Goal: Task Accomplishment & Management: Use online tool/utility

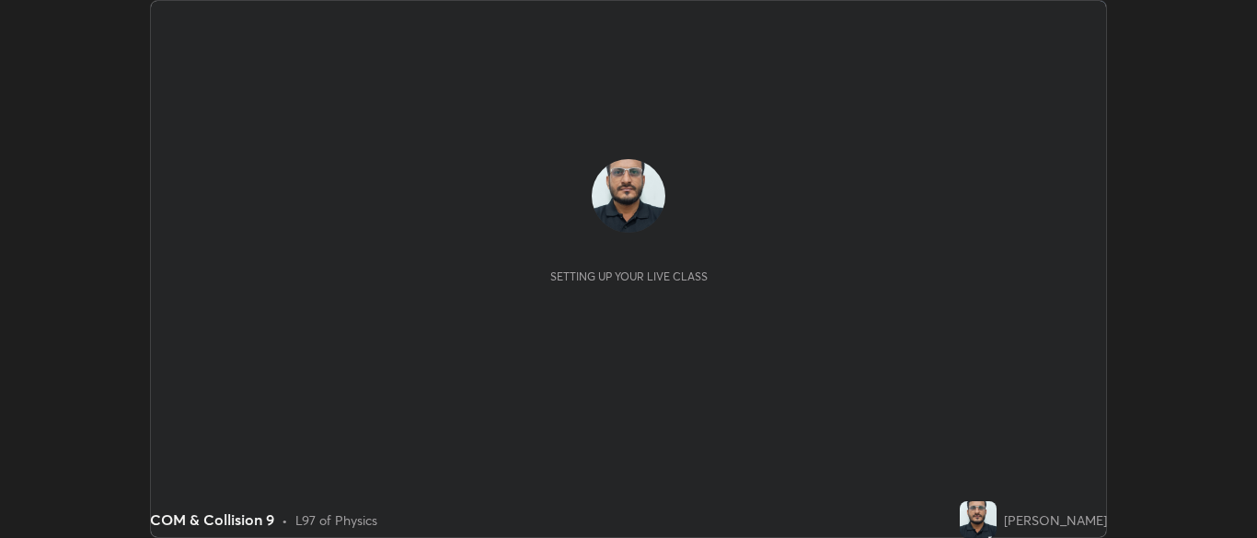
scroll to position [538, 1256]
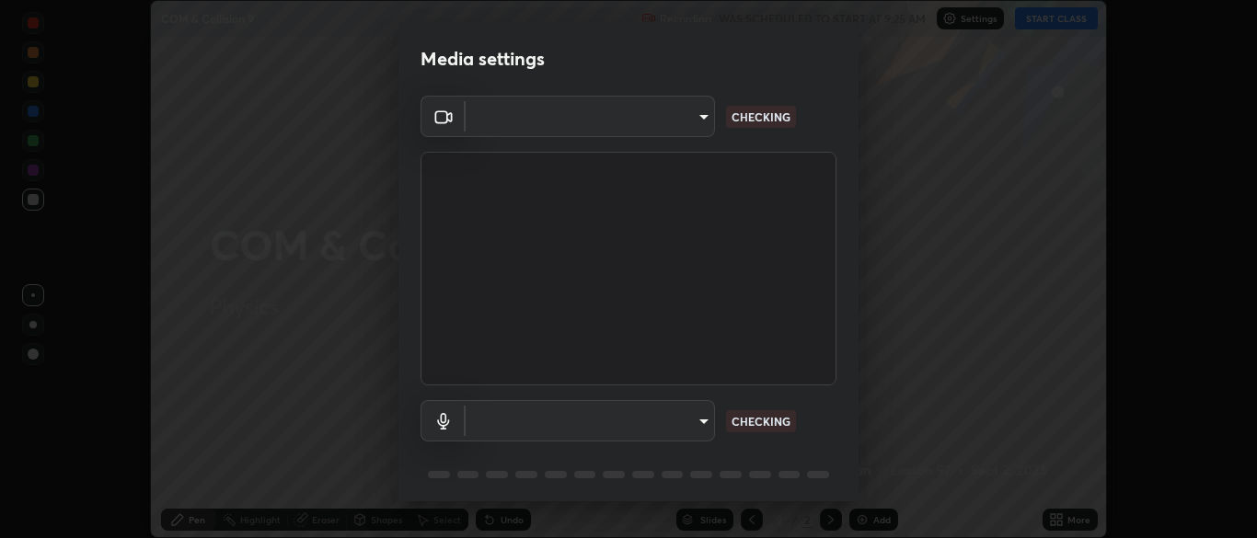
type input "cbd69d3ab31666e68bc16f5f2905db6189ec8135df4d15a94e2bba87772e1748"
type input "default"
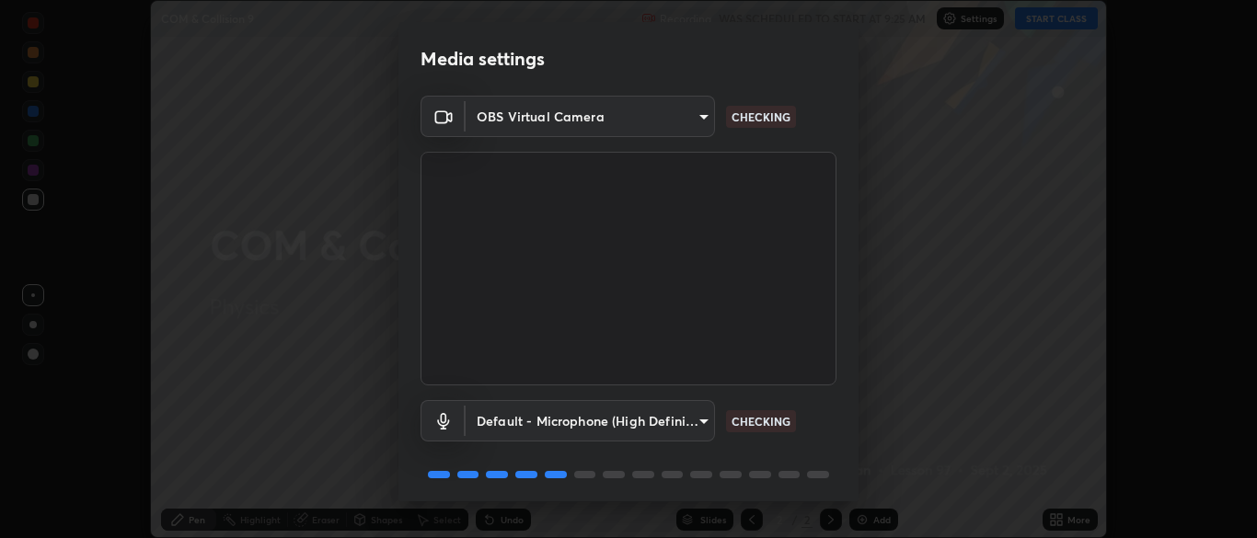
scroll to position [65, 0]
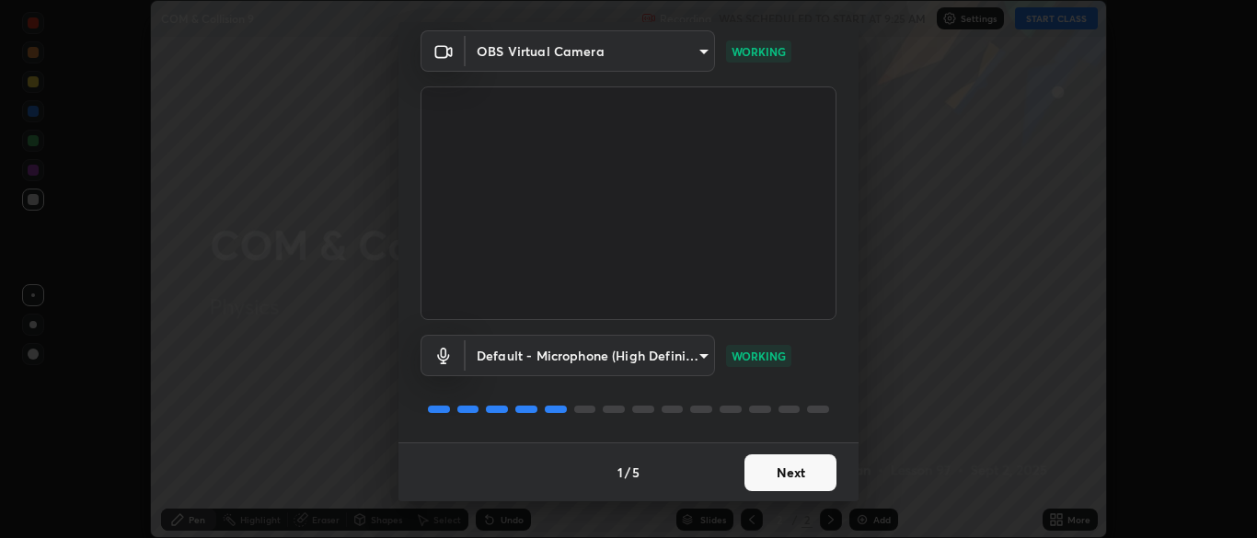
click at [797, 477] on button "Next" at bounding box center [790, 472] width 92 height 37
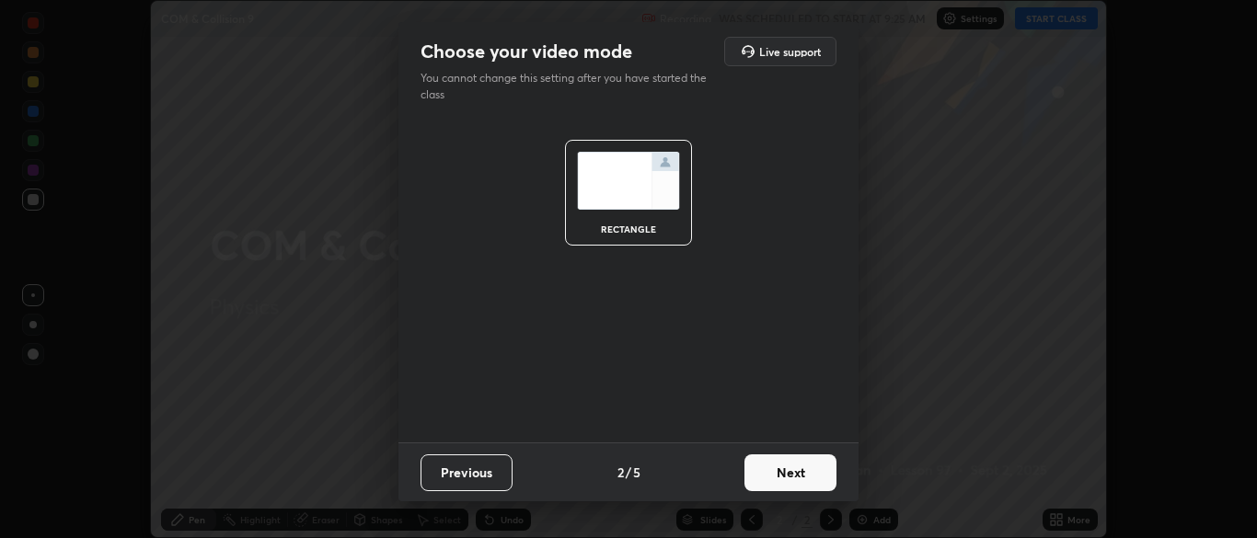
click at [802, 479] on button "Next" at bounding box center [790, 472] width 92 height 37
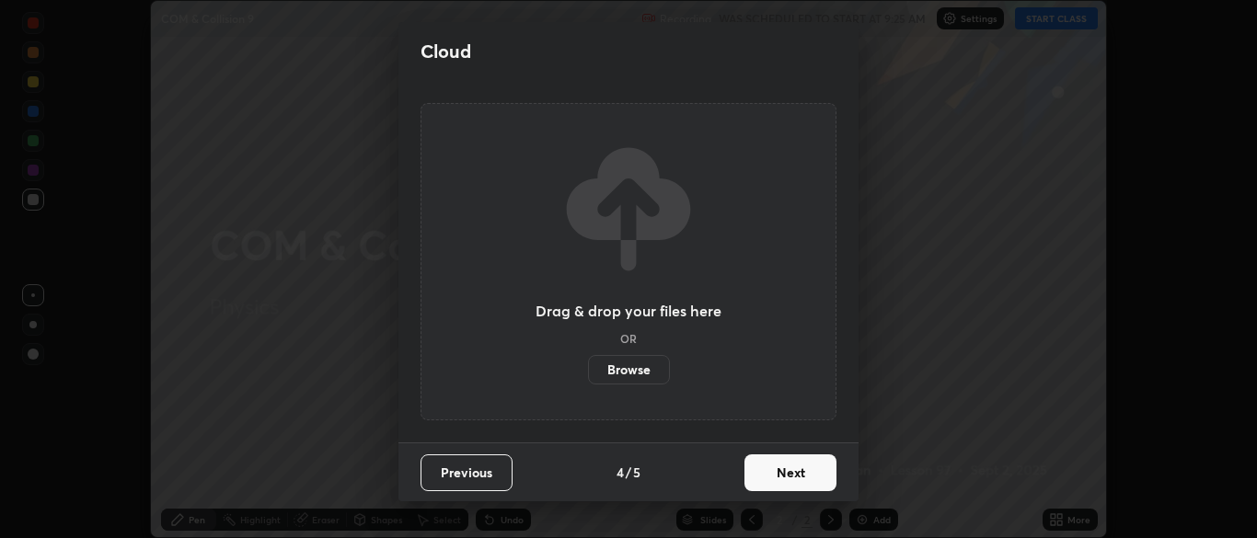
click at [801, 476] on button "Next" at bounding box center [790, 472] width 92 height 37
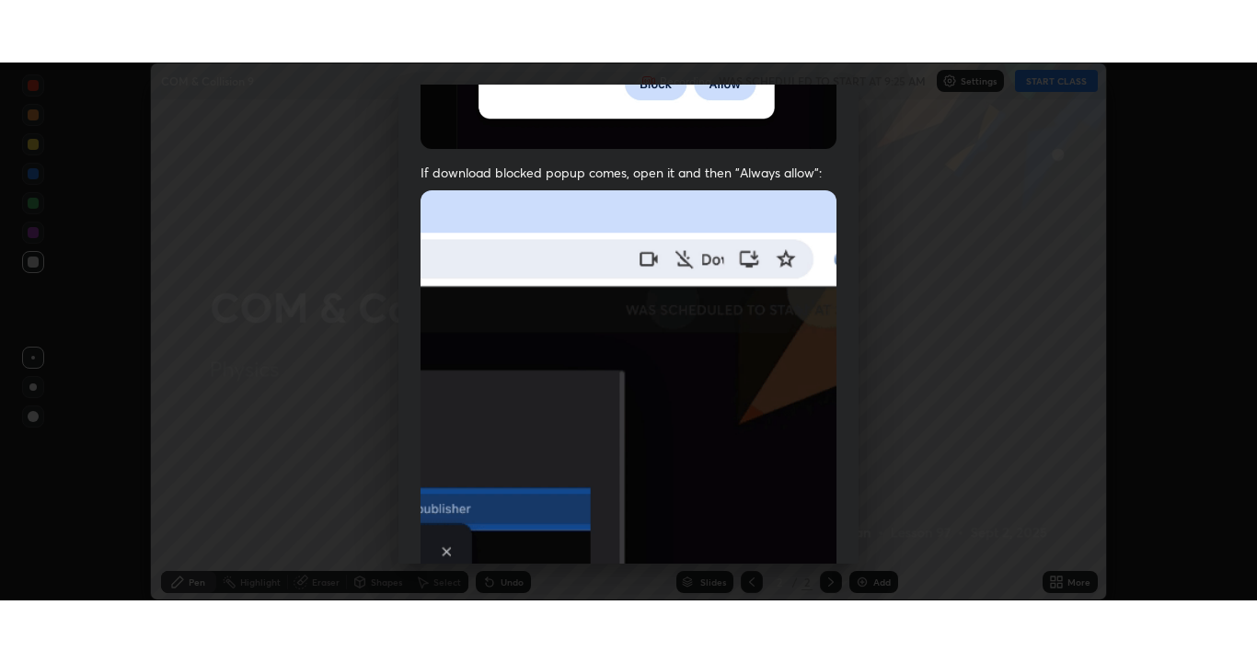
scroll to position [441, 0]
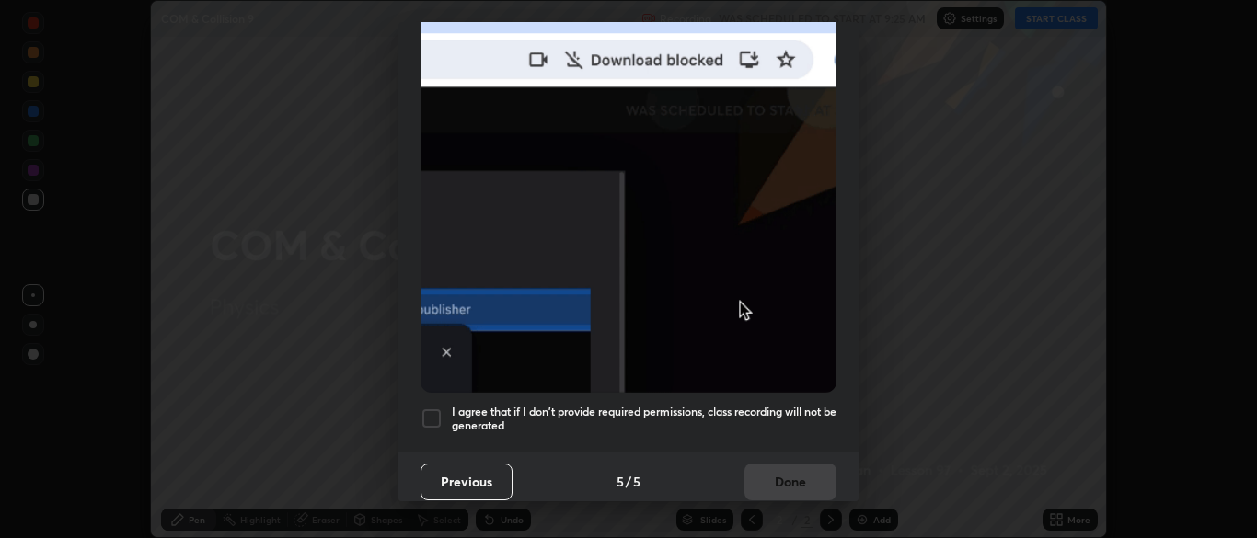
click at [430, 408] on div at bounding box center [431, 419] width 22 height 22
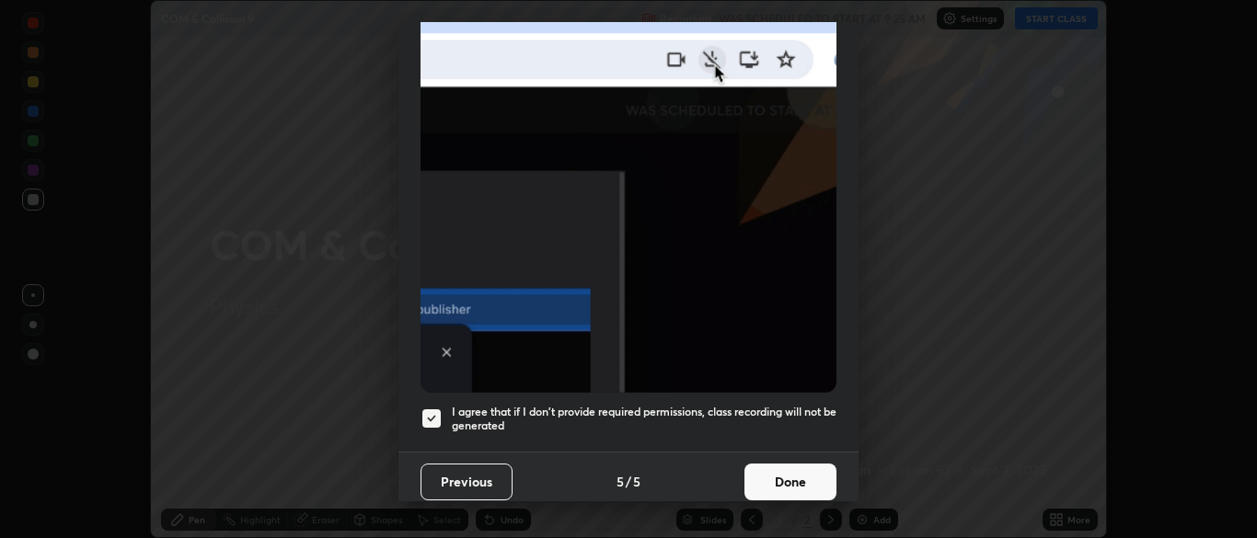
click at [793, 476] on button "Done" at bounding box center [790, 482] width 92 height 37
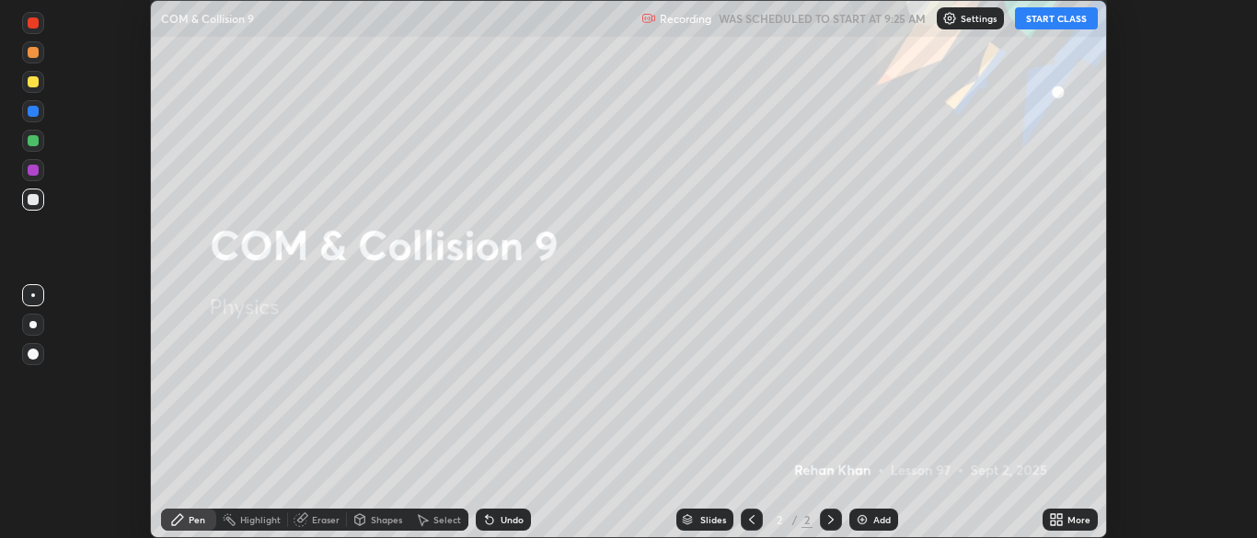
click at [1041, 22] on button "START CLASS" at bounding box center [1056, 18] width 83 height 22
click at [1072, 526] on div "More" at bounding box center [1069, 520] width 55 height 22
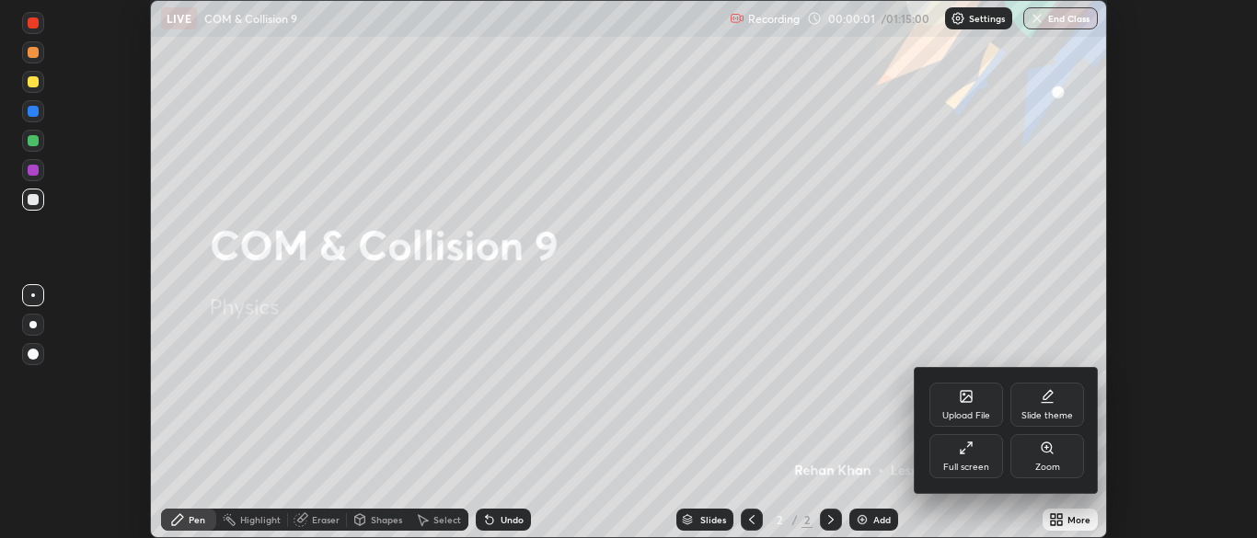
click at [963, 465] on div "Full screen" at bounding box center [966, 467] width 46 height 9
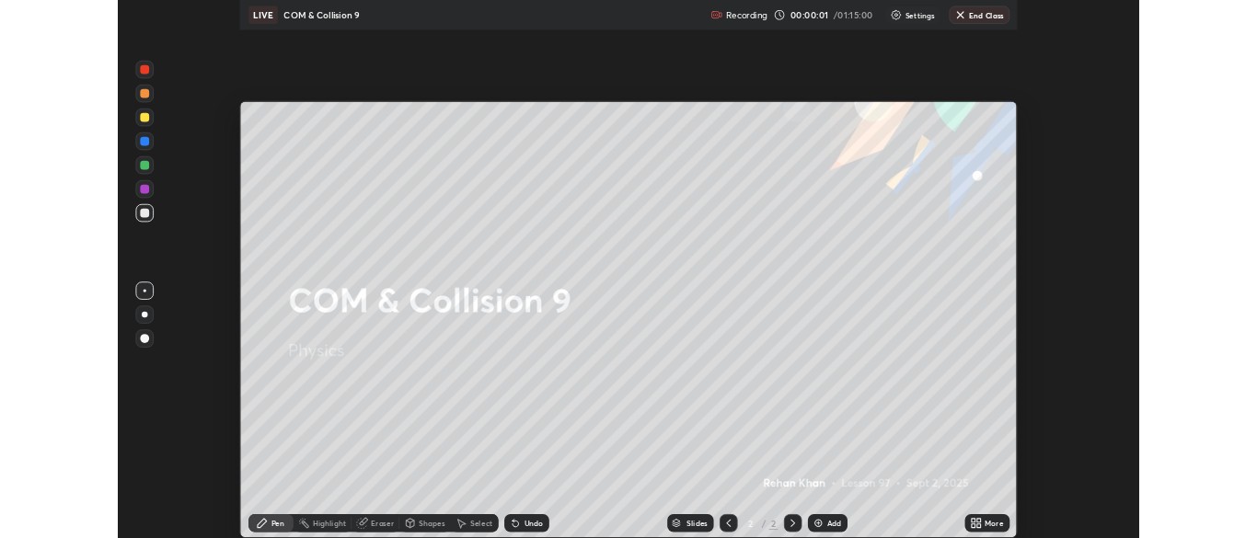
scroll to position [662, 1257]
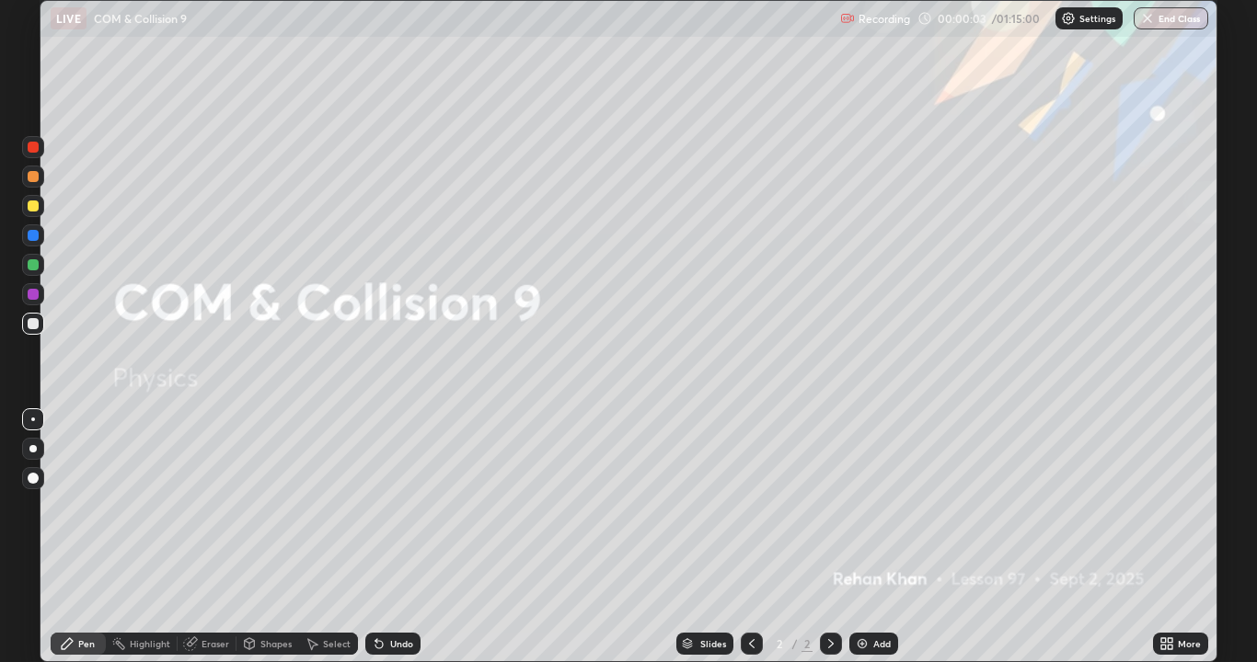
click at [1181, 537] on div "More" at bounding box center [1189, 643] width 23 height 9
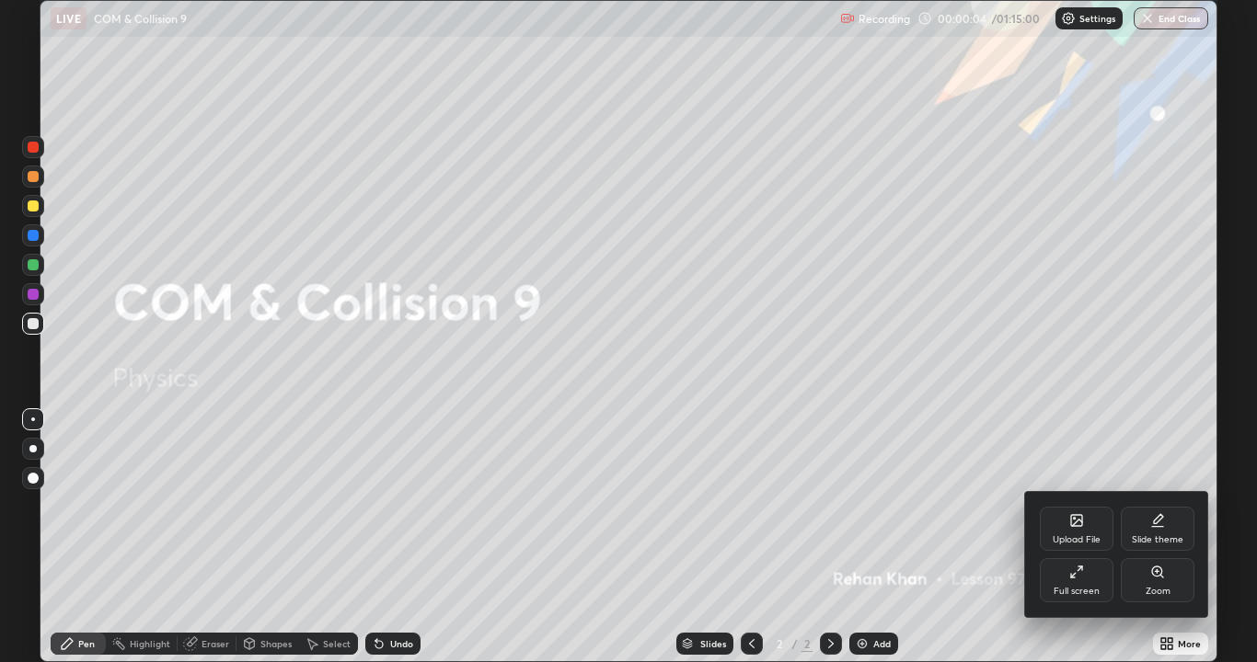
click at [1079, 537] on div "Full screen" at bounding box center [1076, 591] width 46 height 9
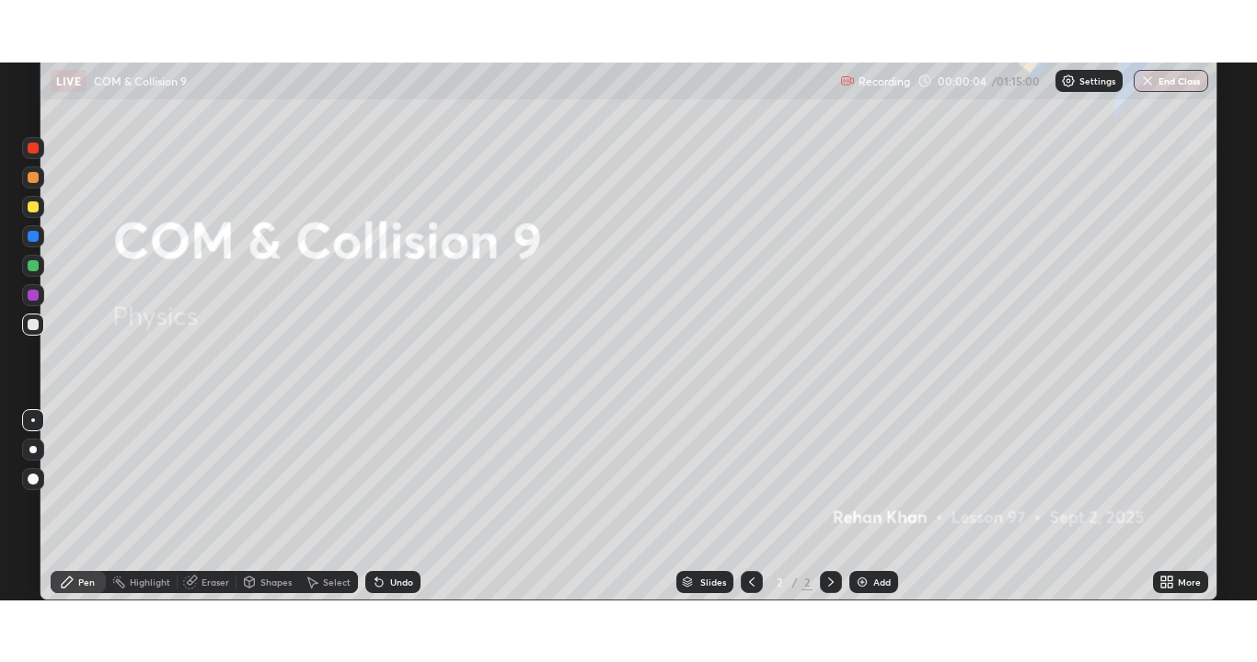
scroll to position [91454, 90736]
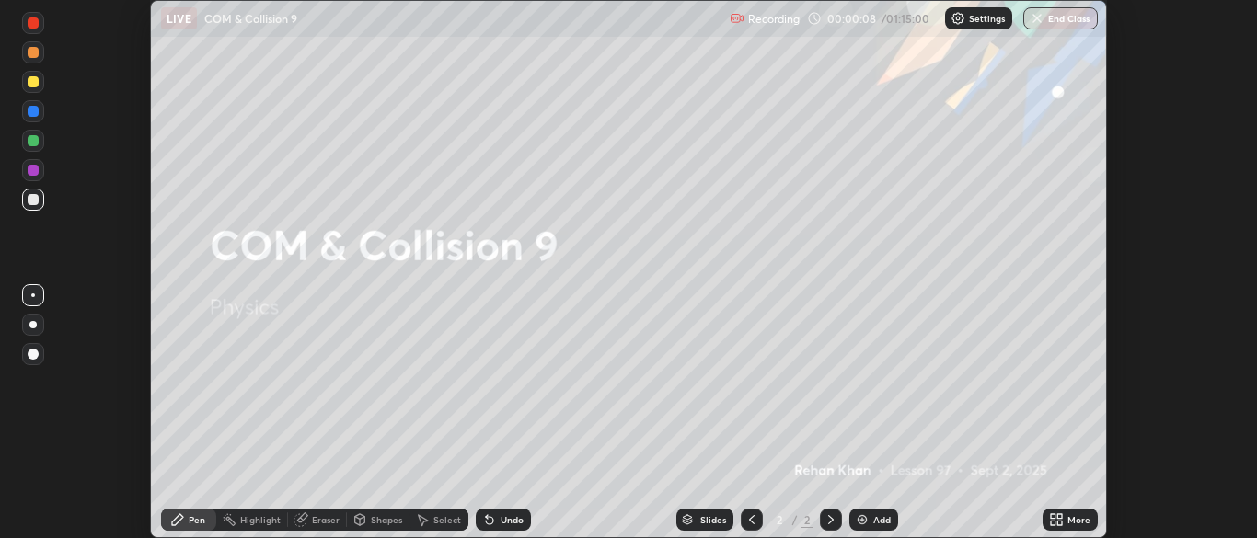
click at [1069, 516] on div "More" at bounding box center [1078, 519] width 23 height 9
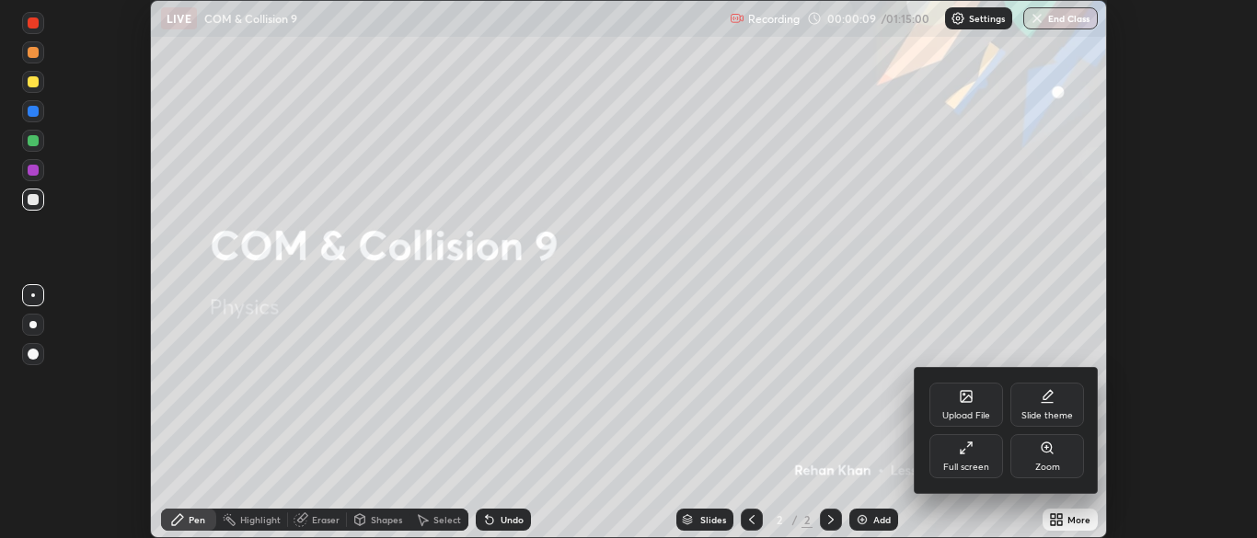
click at [971, 463] on div "Full screen" at bounding box center [966, 467] width 46 height 9
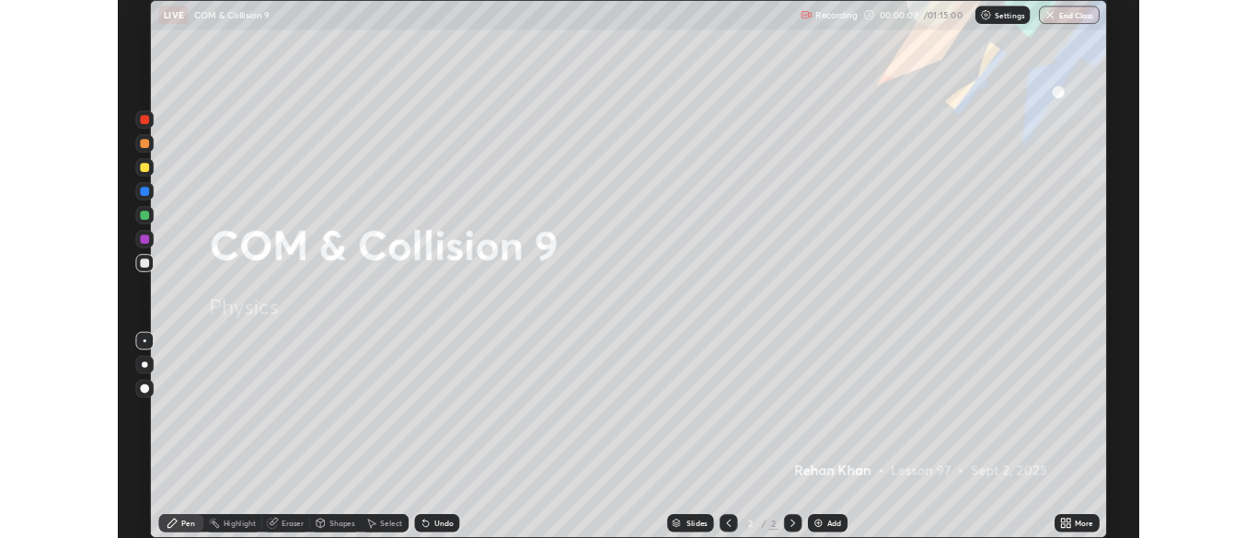
scroll to position [662, 1257]
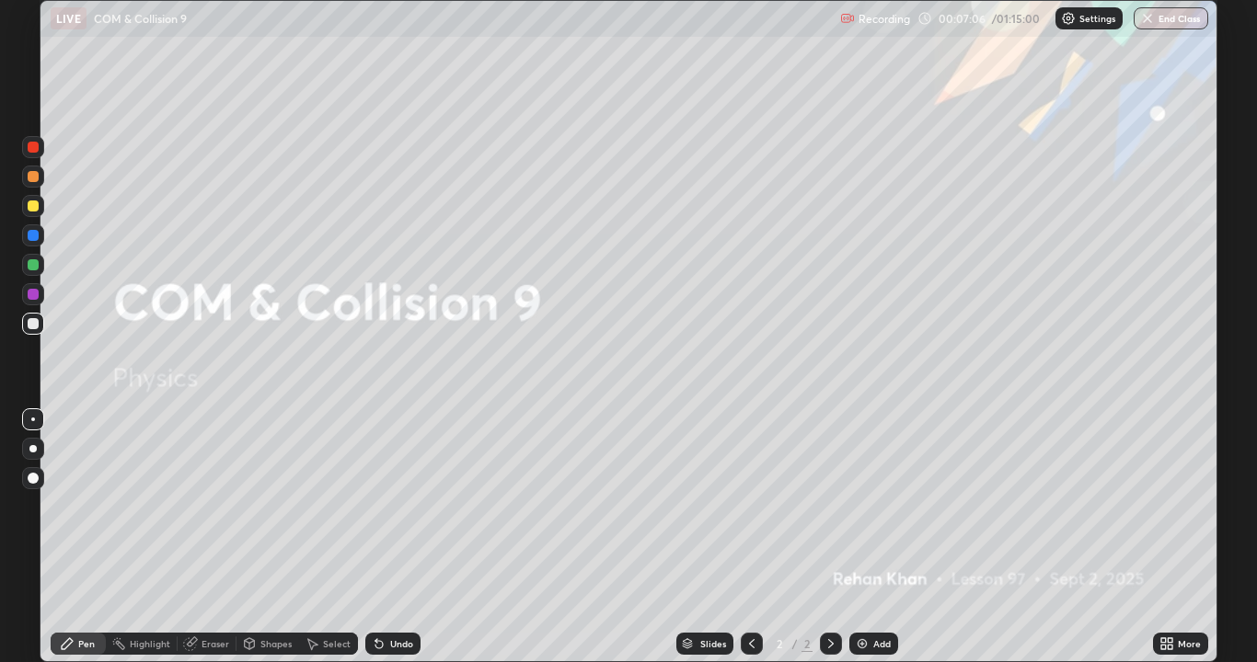
click at [877, 537] on div "Add" at bounding box center [873, 644] width 49 height 22
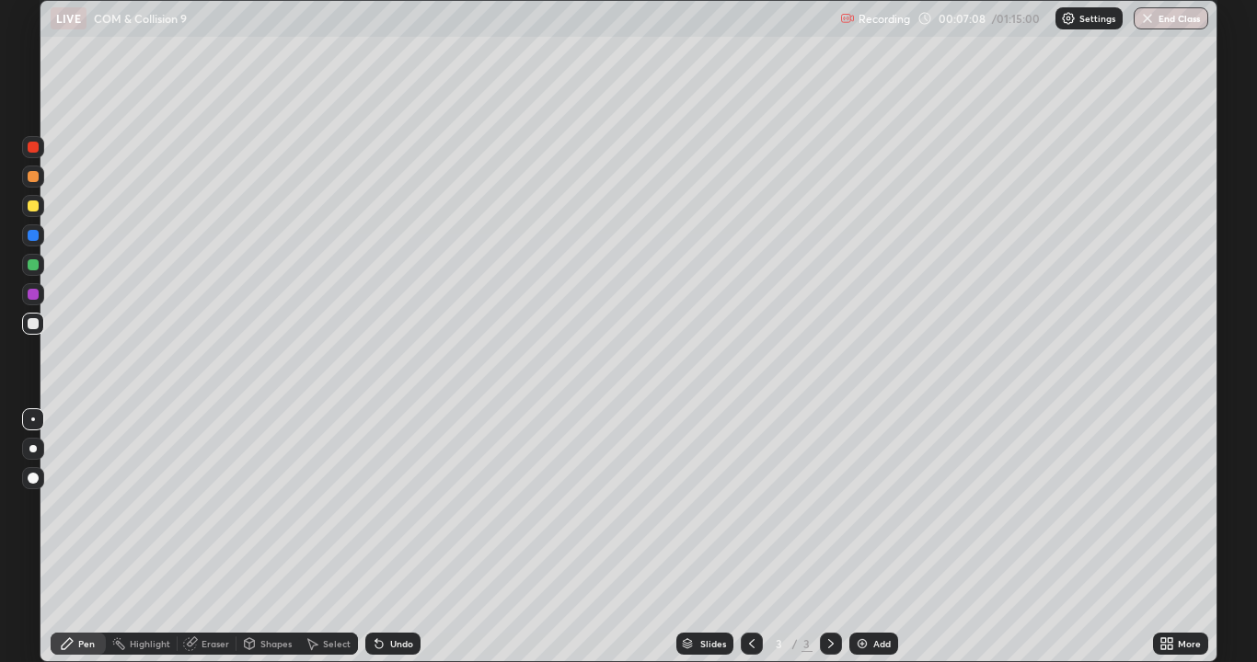
click at [34, 452] on div at bounding box center [32, 448] width 7 height 7
click at [28, 318] on div at bounding box center [33, 324] width 22 height 22
click at [29, 210] on div at bounding box center [33, 206] width 11 height 11
click at [32, 328] on div at bounding box center [33, 323] width 11 height 11
click at [873, 537] on div "Add" at bounding box center [881, 643] width 17 height 9
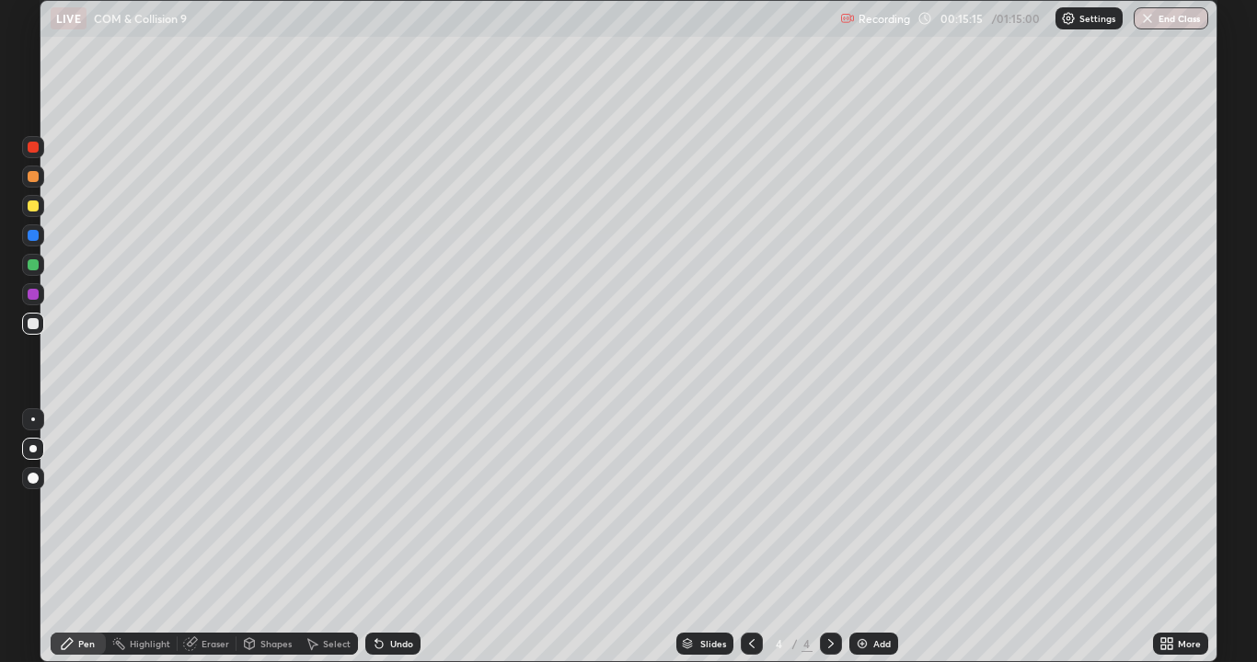
click at [36, 327] on div at bounding box center [33, 323] width 11 height 11
click at [396, 537] on div "Undo" at bounding box center [401, 643] width 23 height 9
click at [397, 537] on div "Undo" at bounding box center [401, 643] width 23 height 9
click at [375, 537] on icon at bounding box center [378, 644] width 7 height 7
click at [396, 537] on div "Undo" at bounding box center [401, 643] width 23 height 9
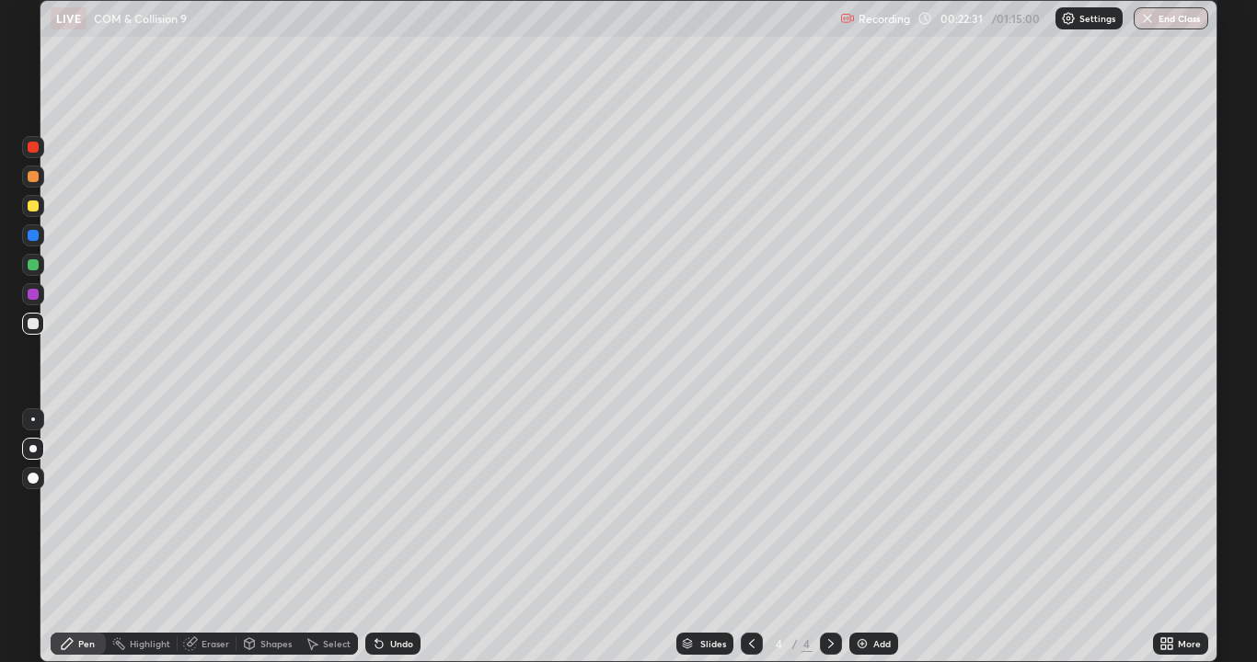
click at [28, 207] on div at bounding box center [33, 206] width 11 height 11
click at [376, 537] on icon at bounding box center [378, 644] width 7 height 7
click at [328, 537] on div "Select" at bounding box center [328, 644] width 59 height 22
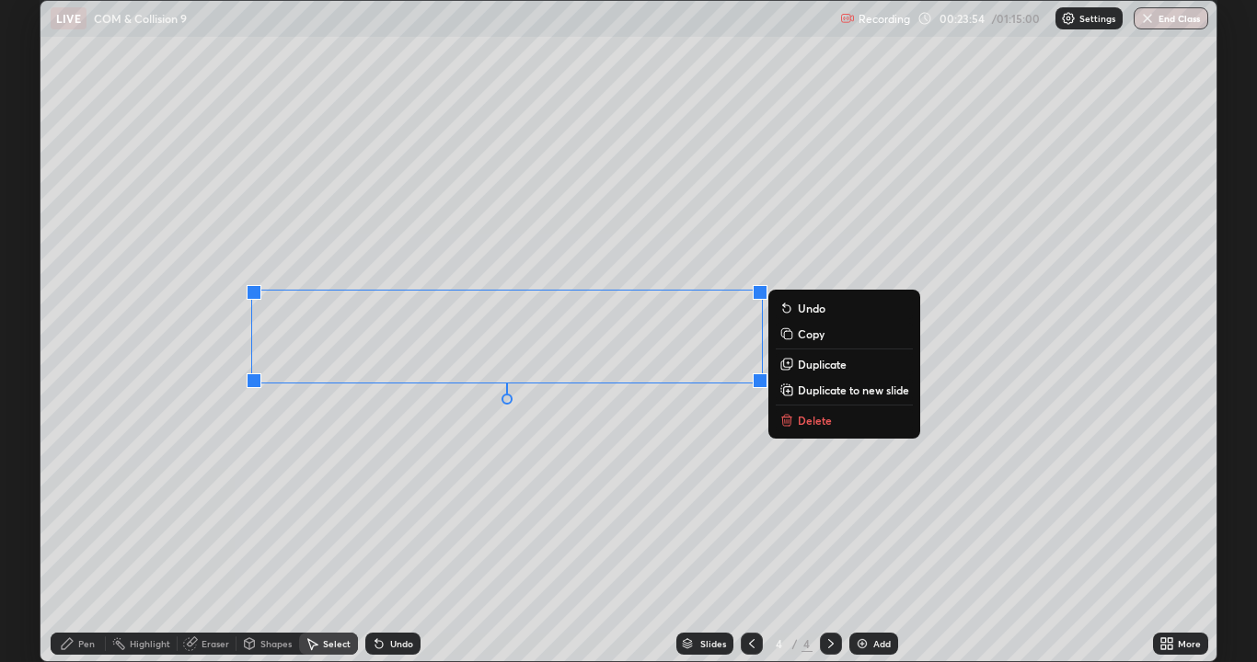
click at [817, 391] on p "Duplicate to new slide" at bounding box center [853, 390] width 111 height 15
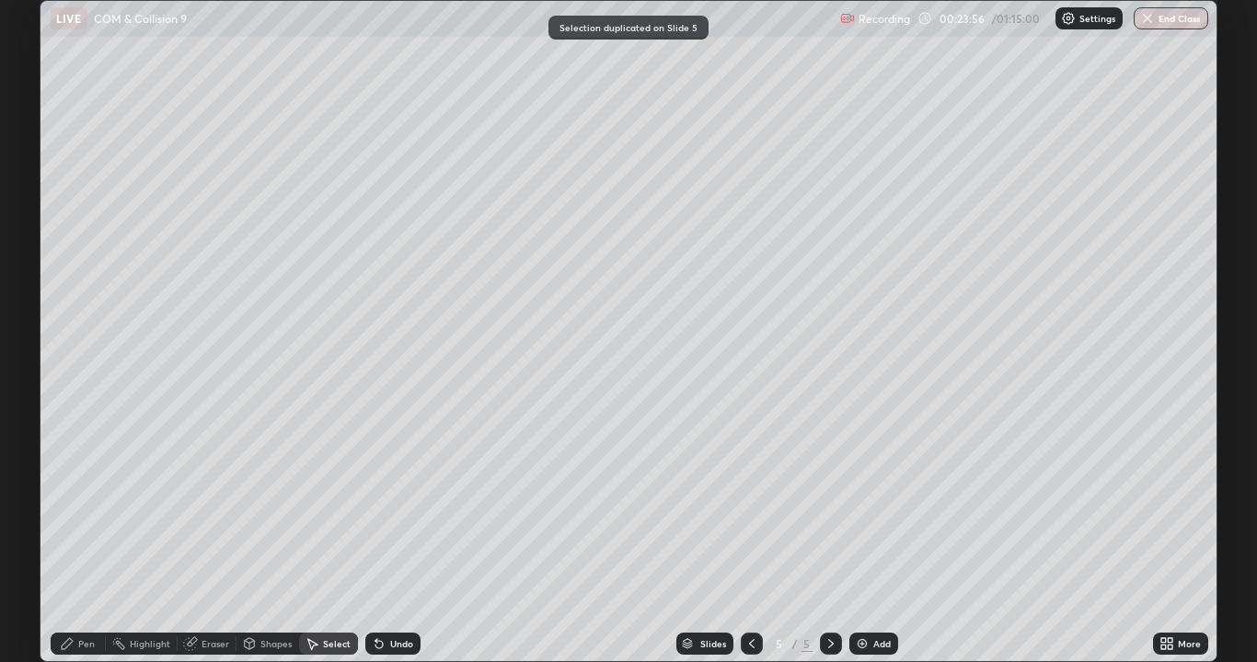
click at [86, 537] on div "Pen" at bounding box center [86, 643] width 17 height 9
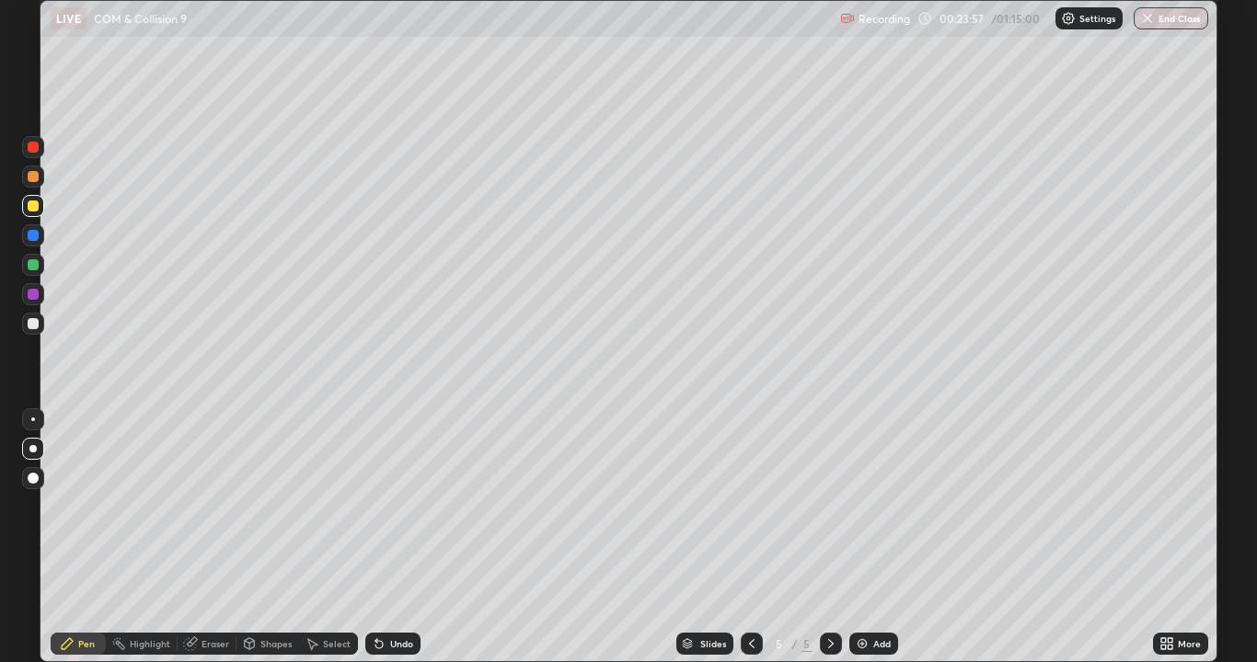
click at [35, 445] on div at bounding box center [33, 449] width 22 height 22
click at [31, 324] on div at bounding box center [33, 323] width 11 height 11
click at [35, 209] on div at bounding box center [33, 206] width 11 height 11
click at [29, 321] on div at bounding box center [33, 323] width 11 height 11
click at [385, 537] on div "Undo" at bounding box center [392, 644] width 55 height 22
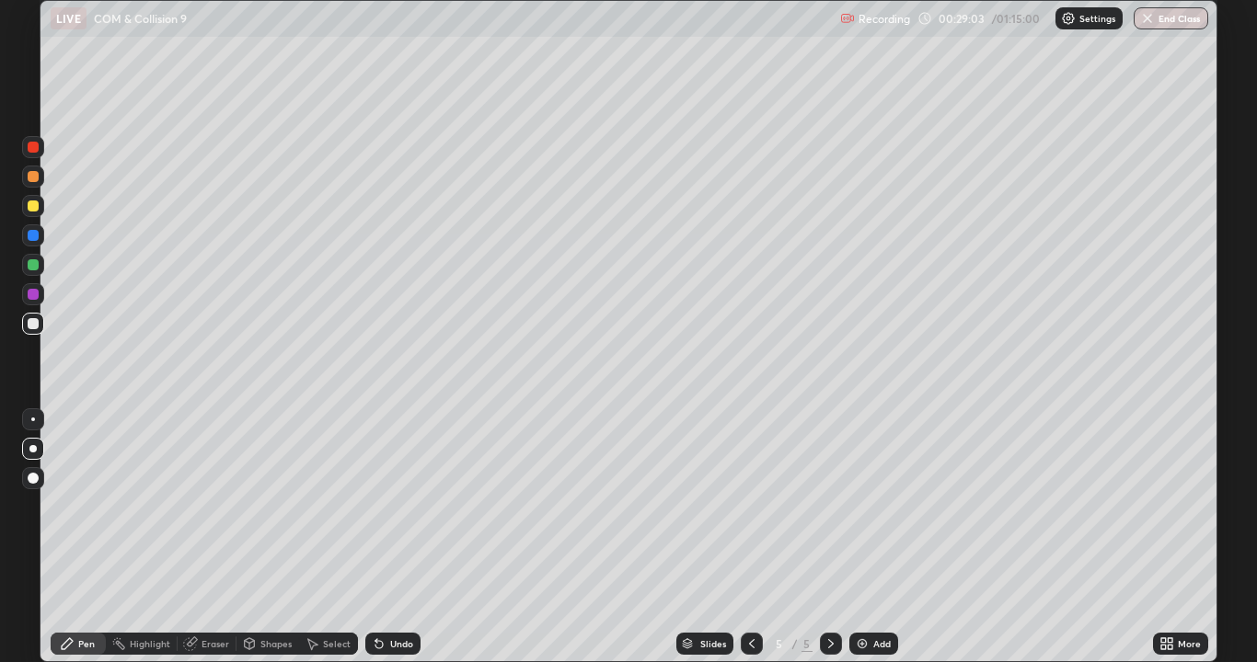
click at [884, 537] on div "Add" at bounding box center [873, 644] width 49 height 22
click at [35, 327] on div at bounding box center [33, 323] width 11 height 11
click at [31, 211] on div at bounding box center [33, 206] width 11 height 11
click at [31, 322] on div at bounding box center [33, 323] width 11 height 11
click at [31, 236] on div at bounding box center [33, 235] width 11 height 11
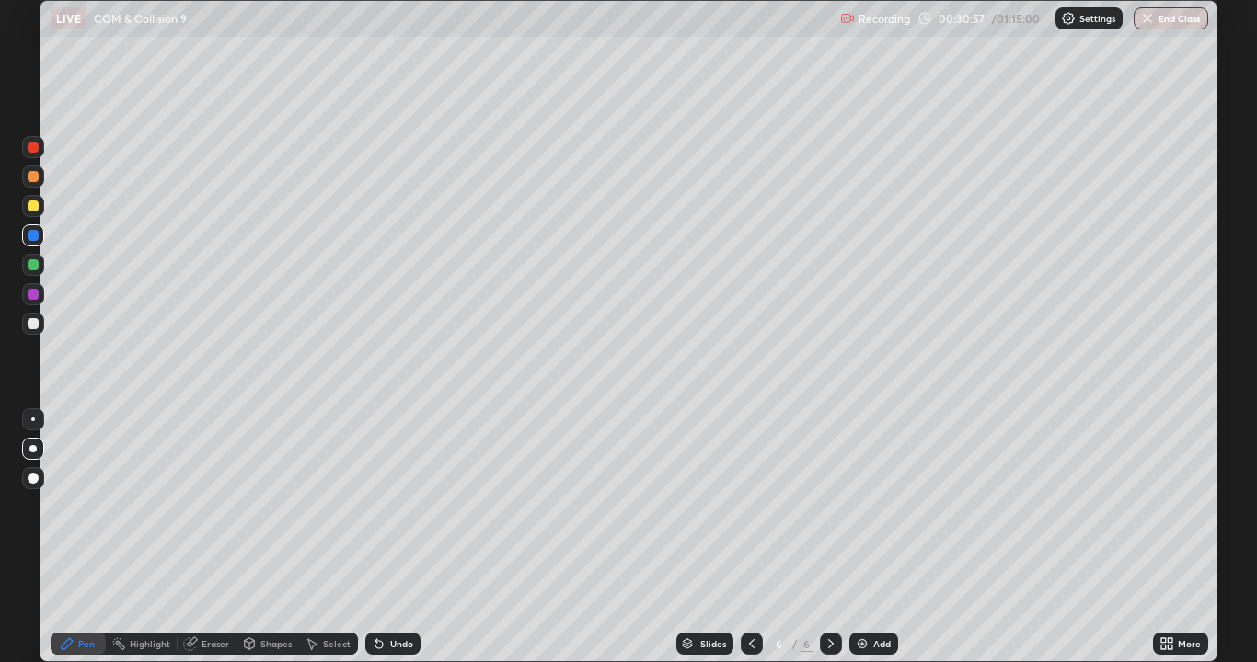
click at [36, 327] on div at bounding box center [33, 323] width 11 height 11
click at [369, 537] on div "Undo" at bounding box center [392, 644] width 55 height 22
click at [371, 537] on div "Undo" at bounding box center [392, 644] width 55 height 22
click at [372, 537] on div "Undo" at bounding box center [392, 644] width 55 height 22
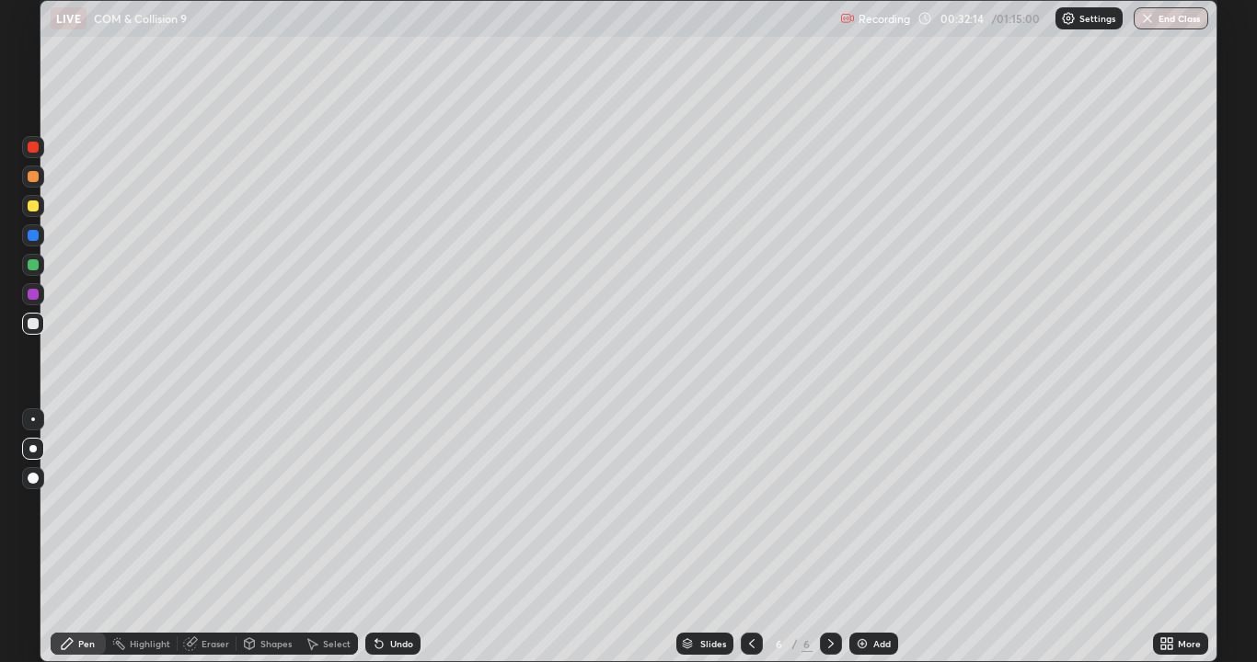
click at [33, 207] on div at bounding box center [33, 206] width 11 height 11
click at [212, 537] on div "Eraser" at bounding box center [215, 643] width 28 height 9
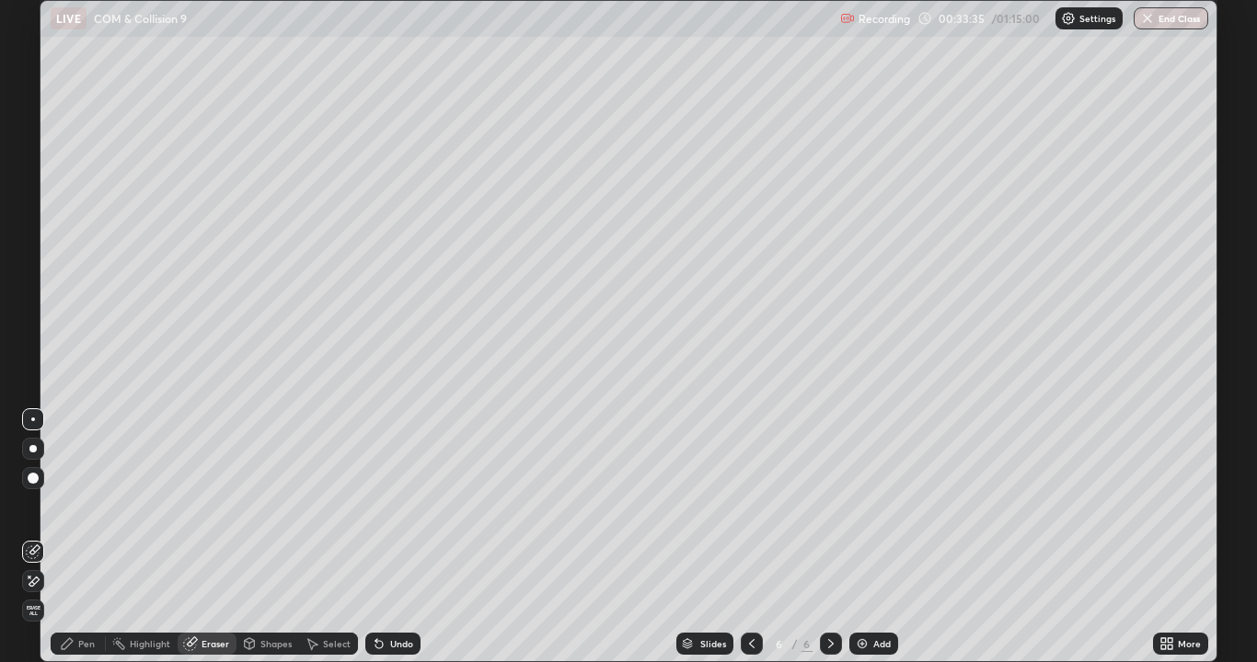
click at [75, 537] on div "Pen" at bounding box center [78, 644] width 55 height 22
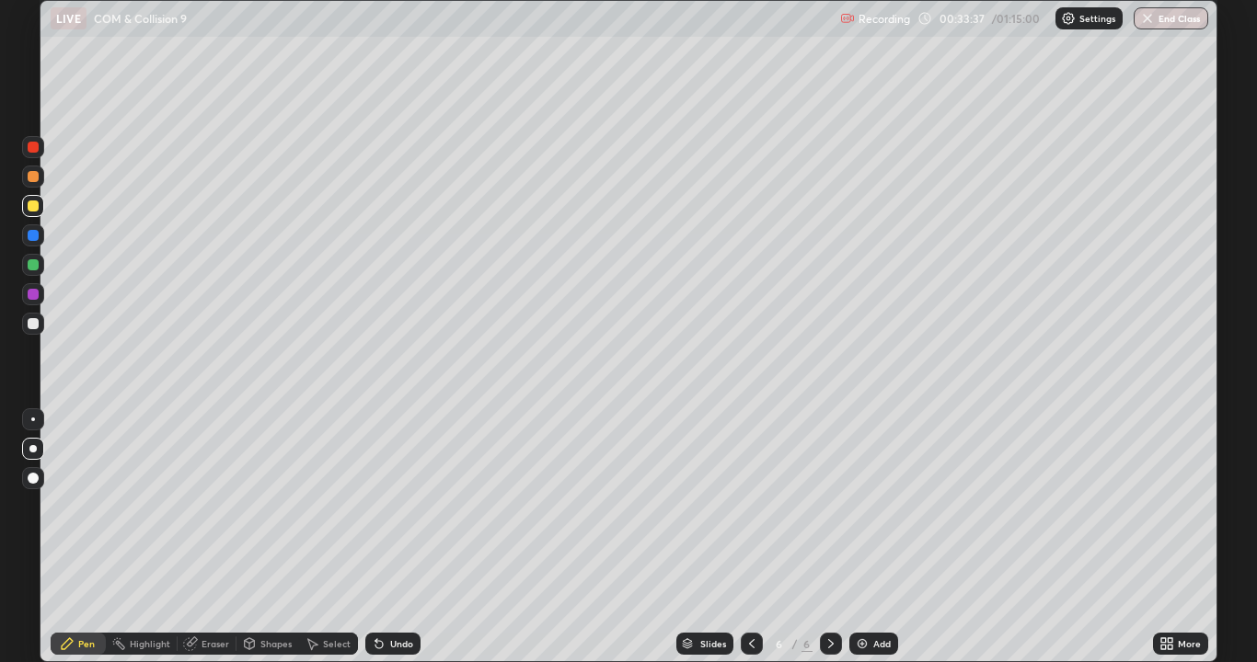
click at [29, 323] on div at bounding box center [33, 323] width 11 height 11
click at [36, 185] on div at bounding box center [33, 177] width 22 height 22
click at [1137, 537] on div "Slides 6 / 6 Add" at bounding box center [786, 644] width 732 height 37
click at [29, 210] on div at bounding box center [33, 206] width 11 height 11
click at [873, 537] on div "Add" at bounding box center [881, 643] width 17 height 9
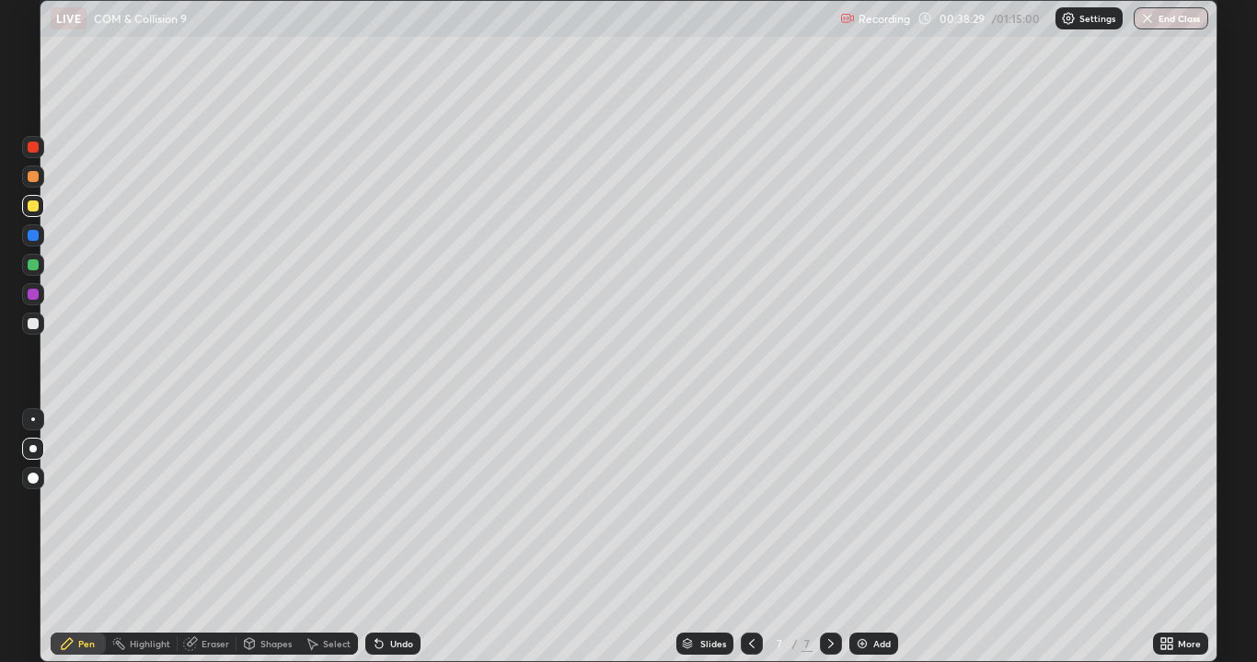
click at [741, 537] on div at bounding box center [752, 644] width 22 height 22
click at [829, 537] on icon at bounding box center [830, 644] width 15 height 15
click at [28, 327] on div at bounding box center [33, 323] width 11 height 11
click at [32, 206] on div at bounding box center [33, 206] width 11 height 11
click at [26, 330] on div at bounding box center [33, 324] width 22 height 22
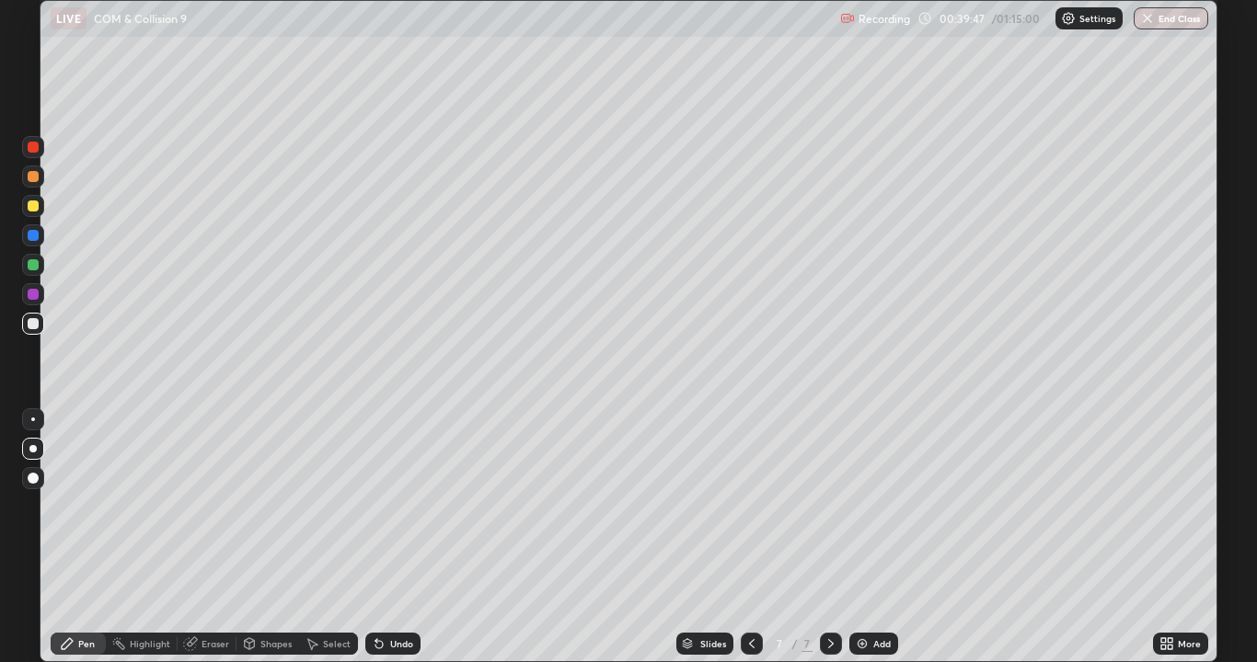
click at [30, 269] on div at bounding box center [33, 264] width 11 height 11
click at [38, 210] on div at bounding box center [33, 206] width 22 height 22
click at [30, 181] on div at bounding box center [33, 176] width 11 height 11
click at [376, 537] on icon at bounding box center [378, 644] width 7 height 7
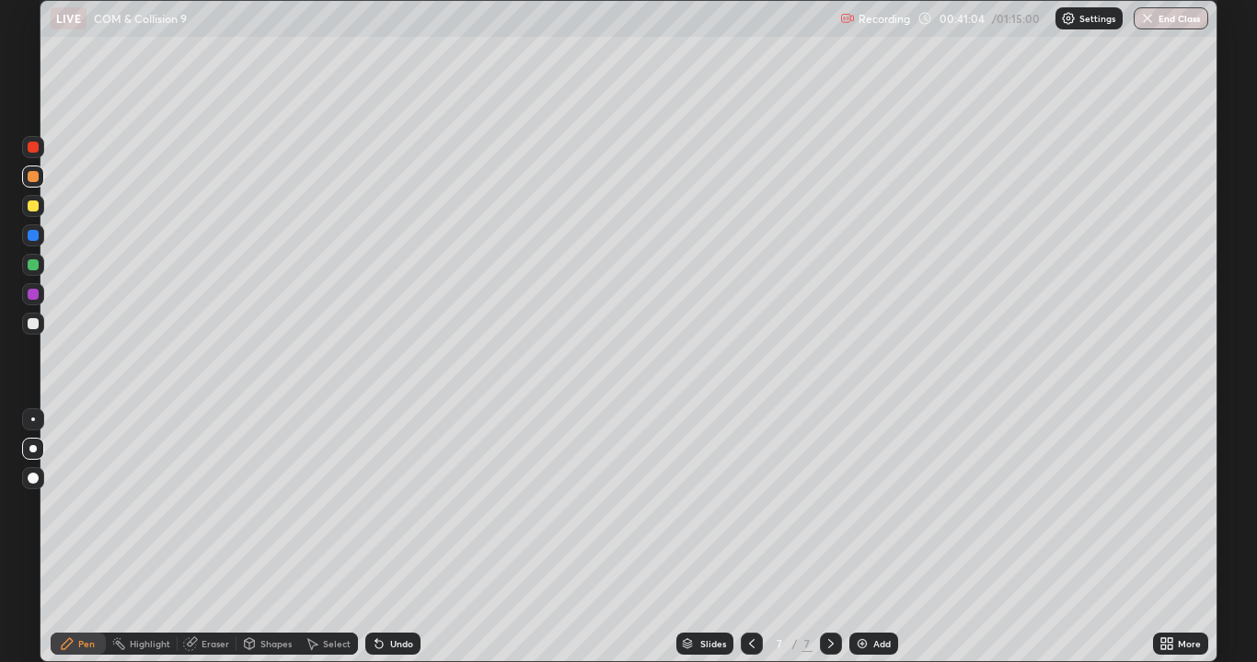
click at [31, 151] on div at bounding box center [33, 147] width 11 height 11
click at [32, 214] on div at bounding box center [33, 206] width 22 height 22
click at [32, 178] on div at bounding box center [33, 176] width 11 height 11
click at [376, 537] on div "Undo" at bounding box center [392, 644] width 55 height 22
click at [383, 537] on icon at bounding box center [379, 644] width 15 height 15
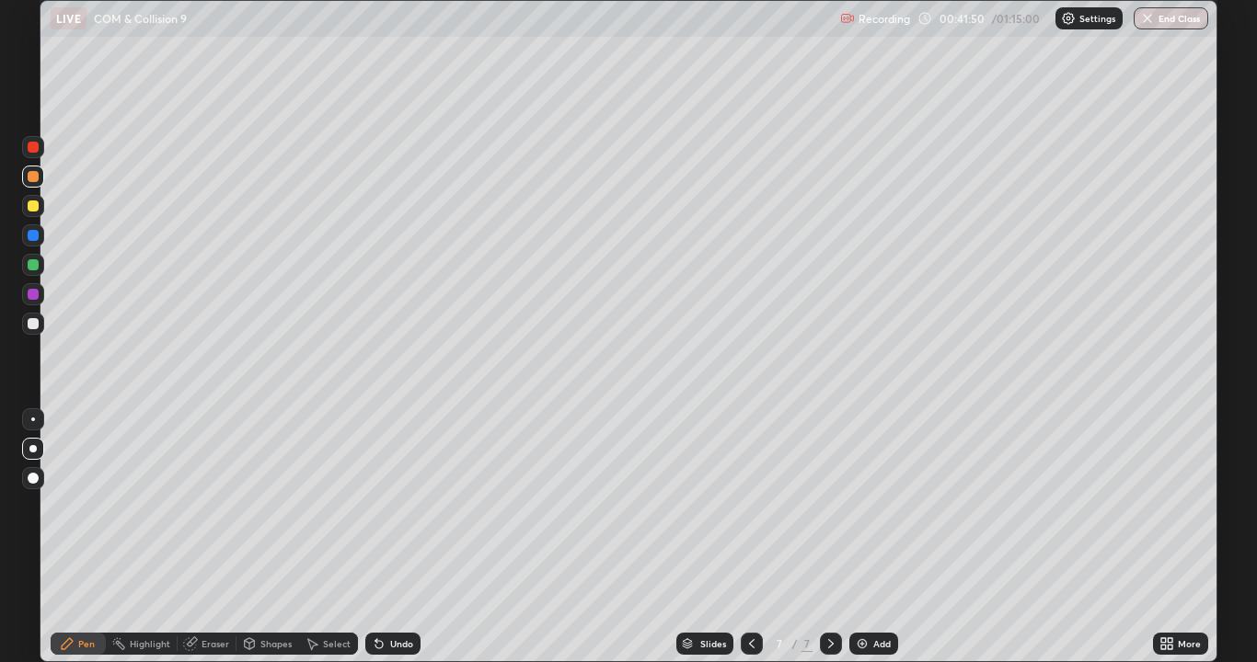
click at [40, 144] on div at bounding box center [33, 147] width 22 height 22
click at [25, 209] on div at bounding box center [33, 206] width 22 height 22
click at [29, 205] on div at bounding box center [33, 206] width 11 height 11
click at [883, 537] on div "Add" at bounding box center [881, 643] width 17 height 9
click at [32, 326] on div at bounding box center [33, 323] width 11 height 11
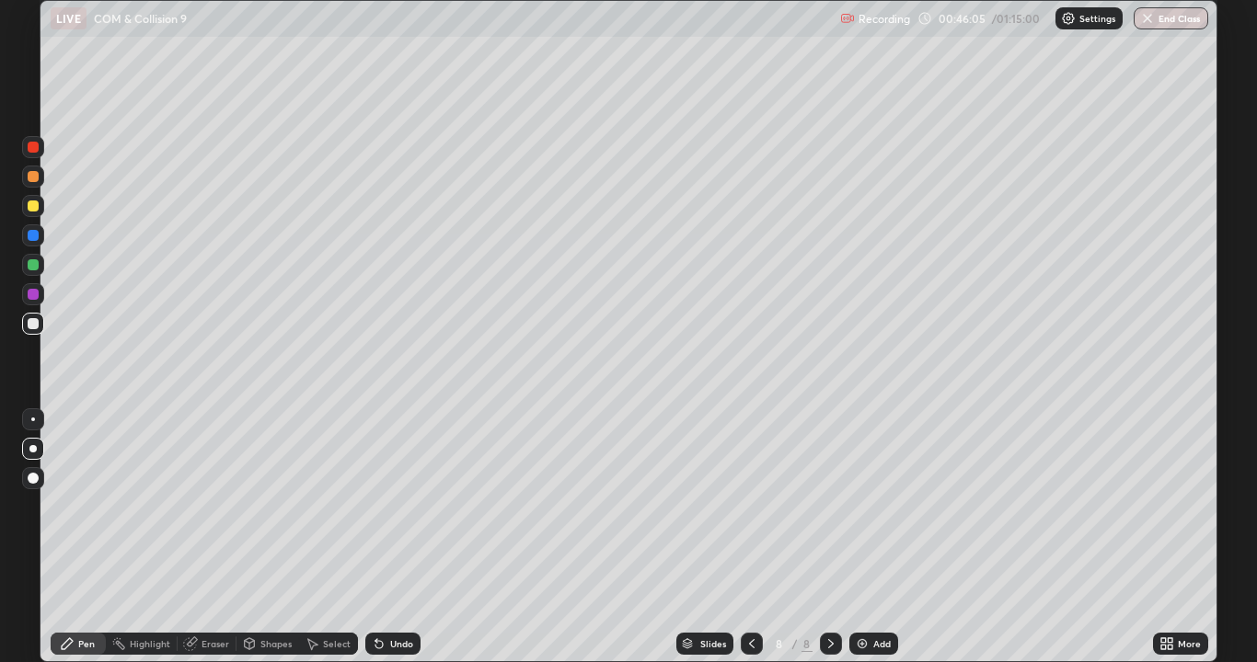
click at [31, 324] on div at bounding box center [33, 323] width 11 height 11
click at [32, 176] on div at bounding box center [33, 176] width 11 height 11
click at [31, 318] on div at bounding box center [33, 323] width 11 height 11
click at [30, 236] on div at bounding box center [33, 235] width 11 height 11
click at [29, 327] on div at bounding box center [33, 323] width 11 height 11
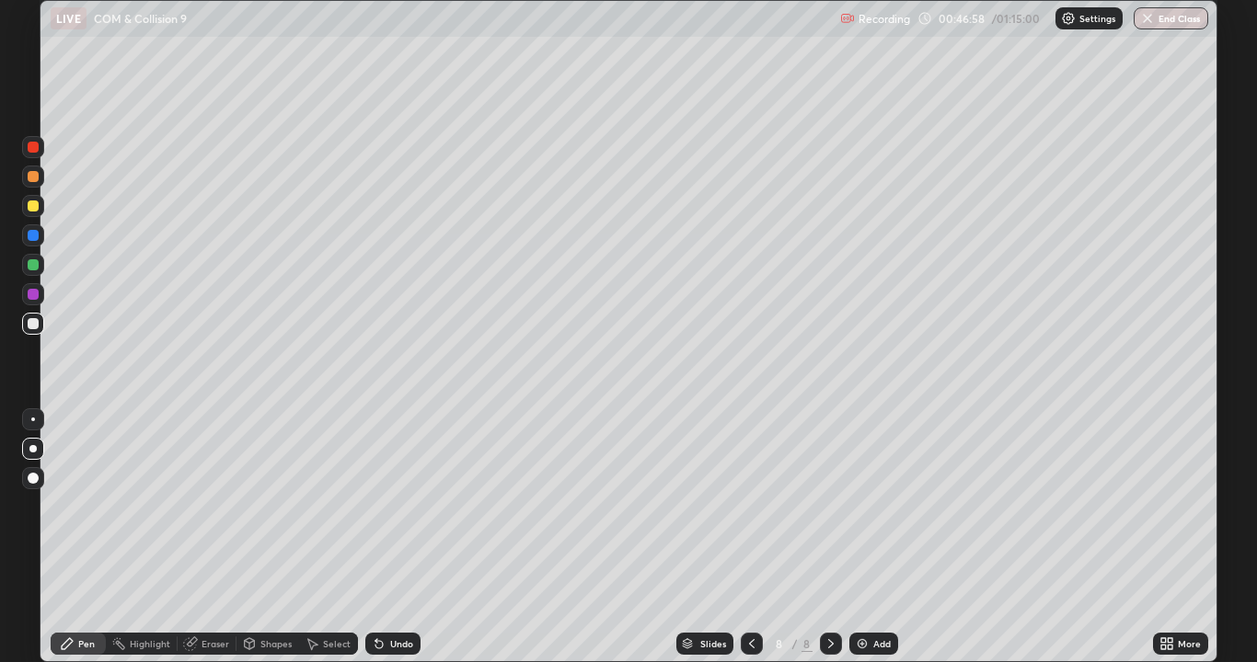
click at [34, 206] on div at bounding box center [33, 206] width 11 height 11
click at [35, 267] on div at bounding box center [33, 264] width 11 height 11
click at [32, 328] on div at bounding box center [33, 323] width 11 height 11
click at [34, 238] on div at bounding box center [33, 235] width 11 height 11
click at [31, 331] on div at bounding box center [33, 324] width 22 height 22
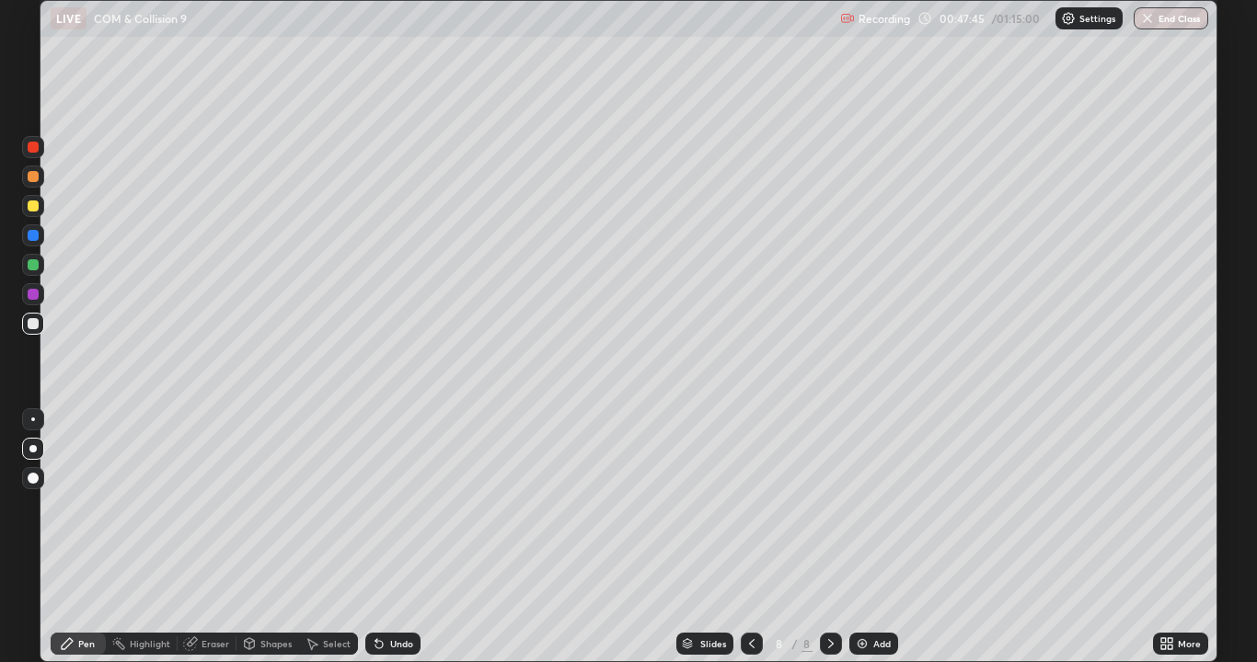
click at [24, 209] on div at bounding box center [33, 206] width 22 height 22
click at [1180, 537] on div "More" at bounding box center [1189, 643] width 23 height 9
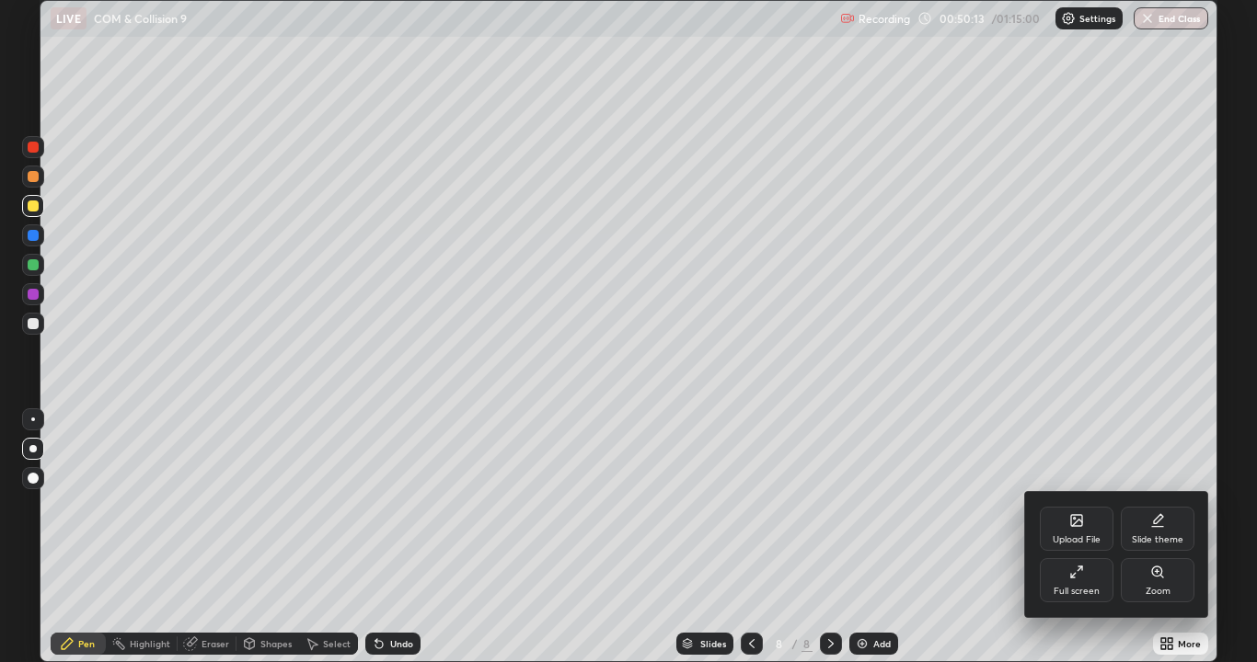
click at [1088, 537] on div "Full screen" at bounding box center [1077, 580] width 74 height 44
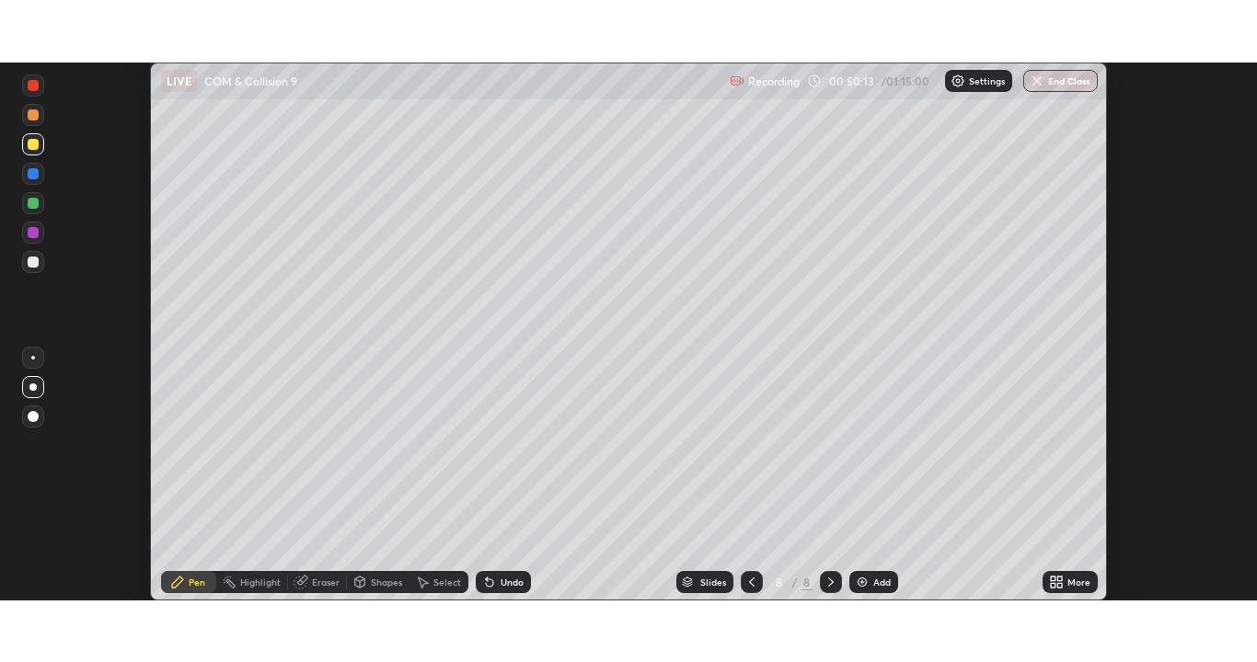
scroll to position [91454, 90736]
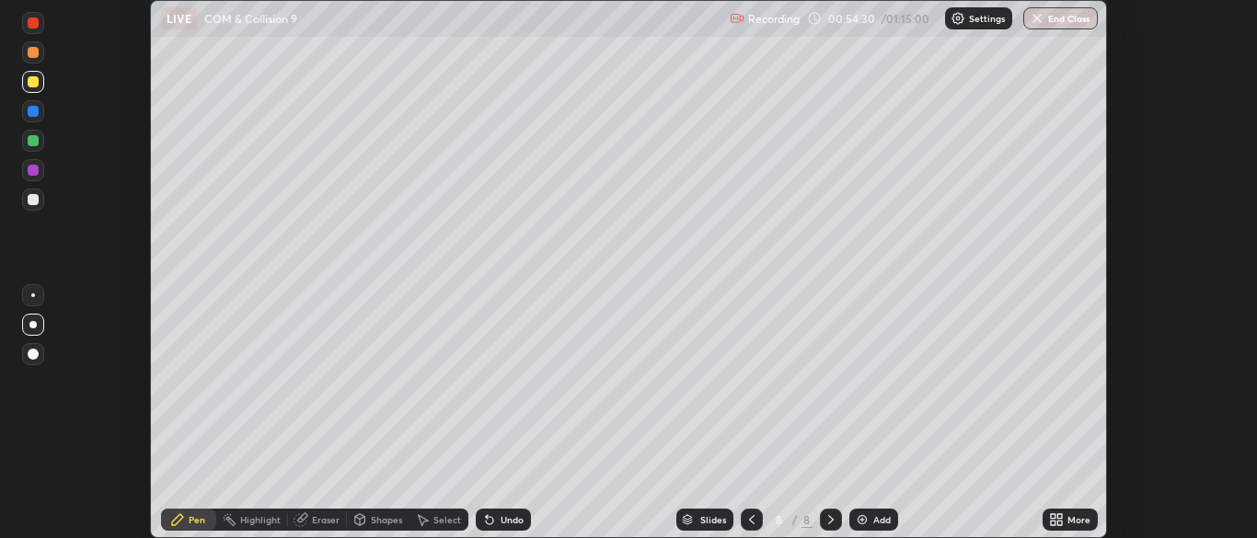
click at [1068, 528] on div "More" at bounding box center [1069, 520] width 55 height 22
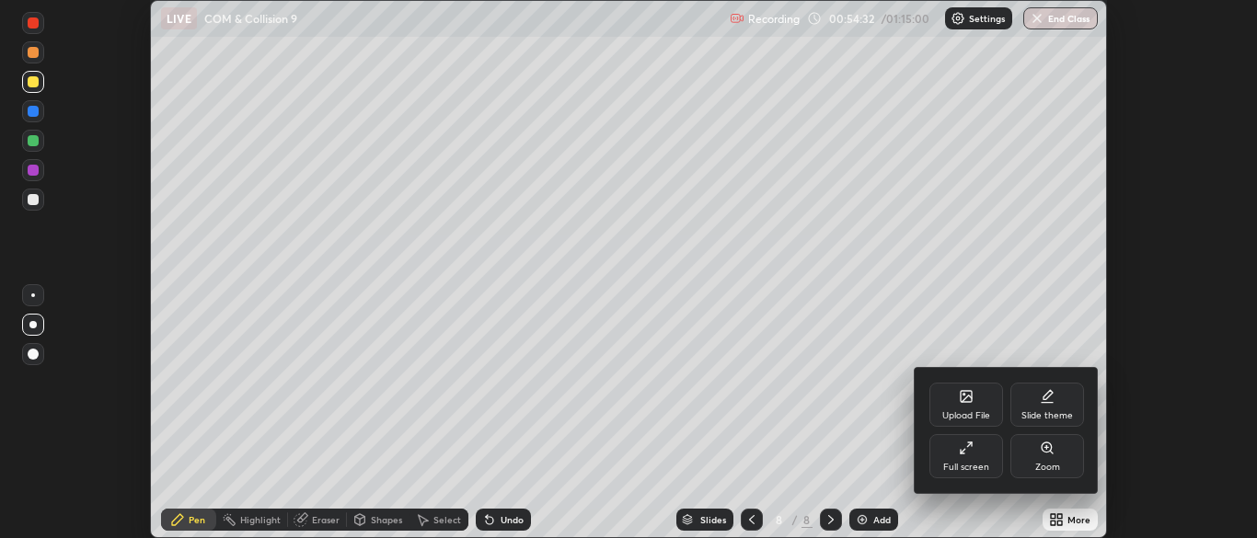
click at [979, 459] on div "Full screen" at bounding box center [966, 456] width 74 height 44
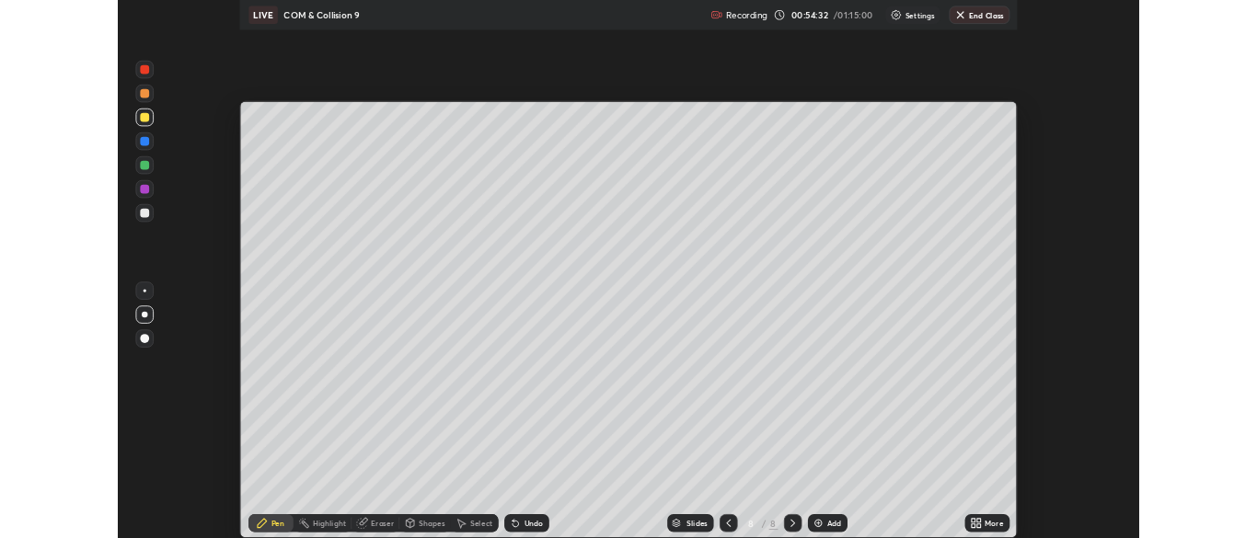
scroll to position [662, 1257]
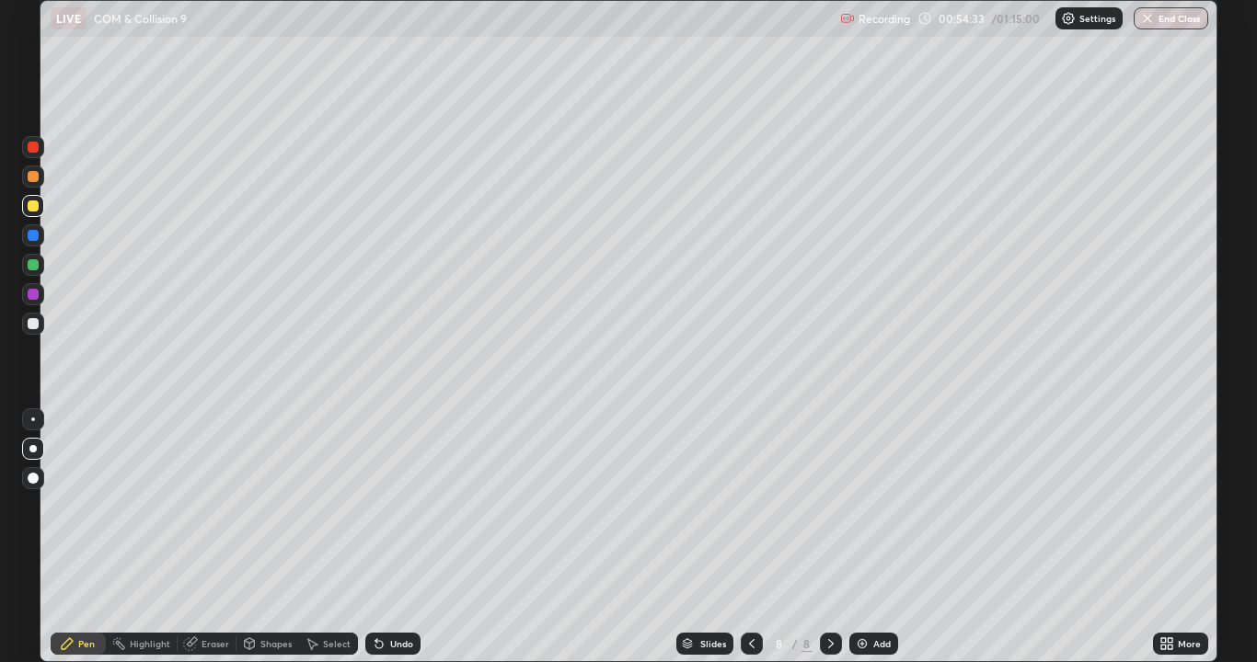
click at [873, 537] on div "Add" at bounding box center [881, 643] width 17 height 9
click at [79, 537] on div "Pen" at bounding box center [86, 643] width 17 height 9
click at [30, 327] on div at bounding box center [33, 323] width 11 height 11
click at [80, 537] on div "Pen" at bounding box center [86, 643] width 17 height 9
click at [29, 326] on div at bounding box center [33, 323] width 11 height 11
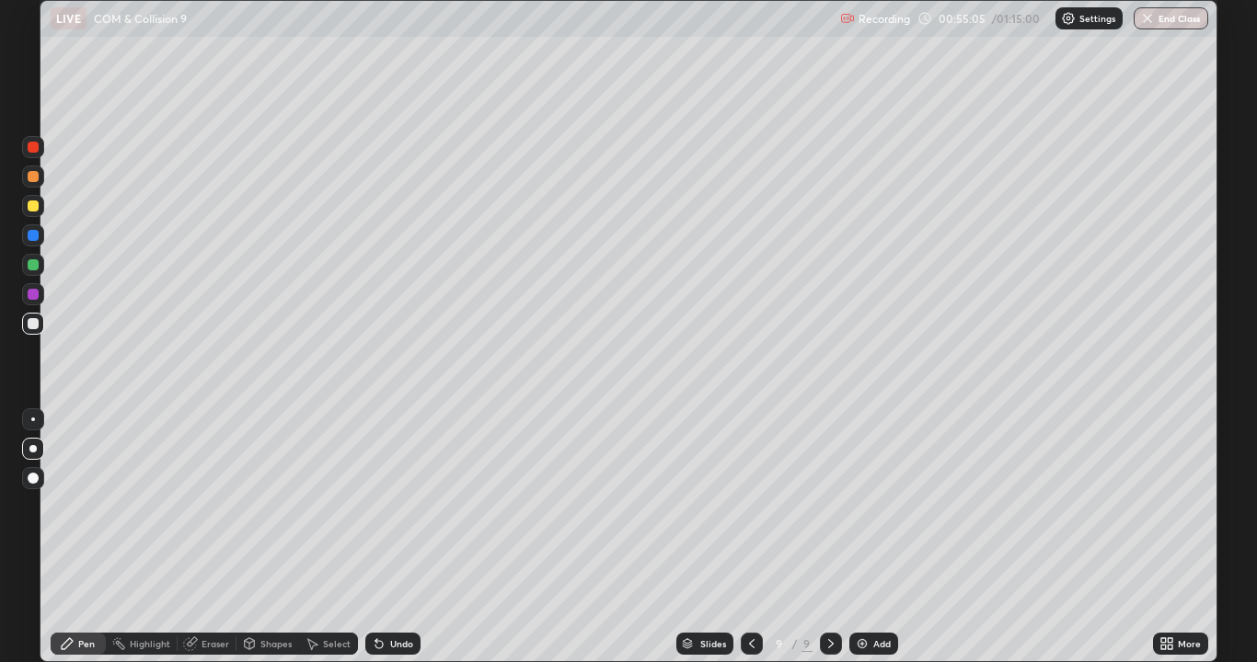
click at [384, 537] on div "Undo" at bounding box center [392, 644] width 55 height 22
click at [34, 205] on div at bounding box center [33, 206] width 11 height 11
click at [30, 327] on div at bounding box center [33, 323] width 11 height 11
click at [390, 537] on div "Undo" at bounding box center [401, 643] width 23 height 9
click at [877, 537] on div "Add" at bounding box center [873, 644] width 49 height 22
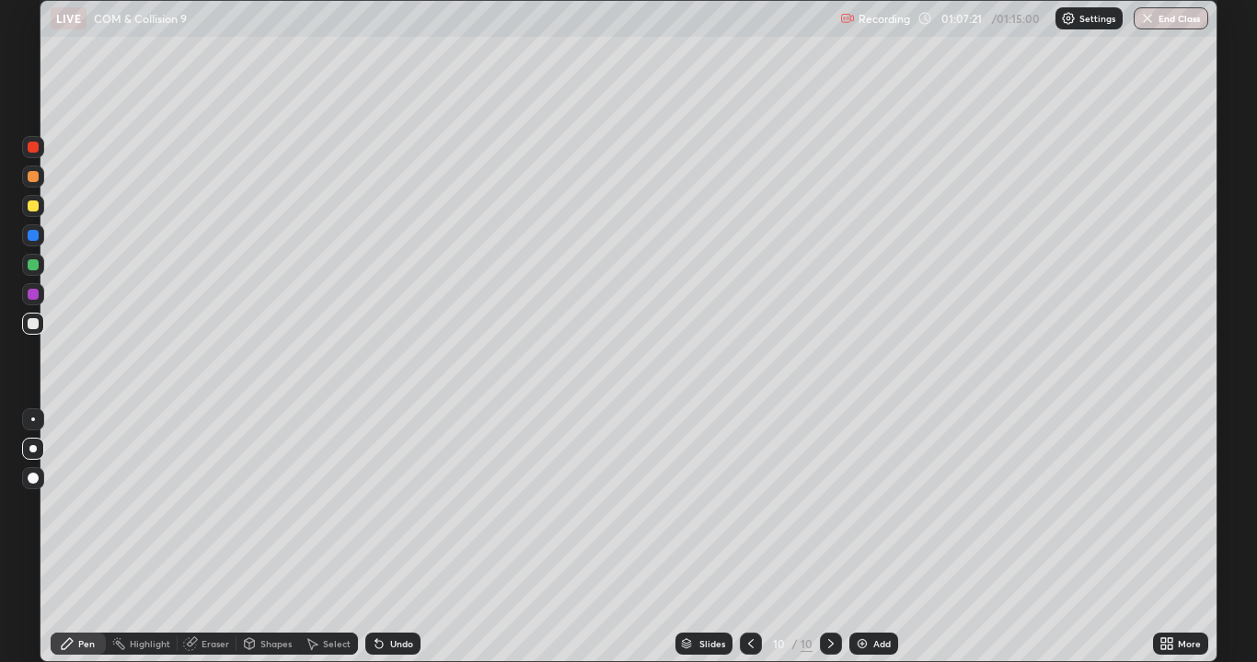
click at [30, 325] on div at bounding box center [33, 323] width 11 height 11
click at [31, 235] on div at bounding box center [33, 235] width 11 height 11
click at [37, 324] on div at bounding box center [33, 323] width 11 height 11
click at [32, 235] on div at bounding box center [33, 235] width 11 height 11
click at [40, 202] on div at bounding box center [33, 206] width 22 height 22
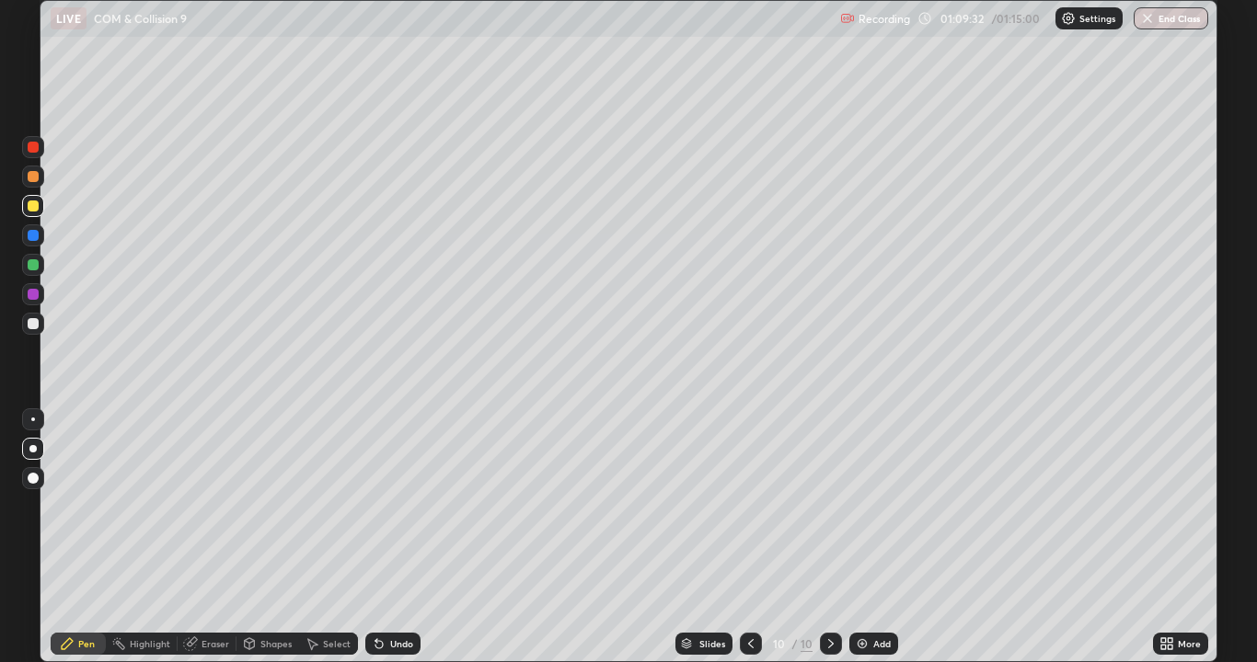
click at [607, 537] on div "Slides 10 / 10 Add" at bounding box center [786, 644] width 732 height 37
click at [392, 537] on div "Undo" at bounding box center [401, 643] width 23 height 9
click at [390, 537] on div "Undo" at bounding box center [401, 643] width 23 height 9
click at [386, 537] on div "Undo" at bounding box center [392, 644] width 55 height 22
click at [33, 331] on div at bounding box center [33, 324] width 22 height 22
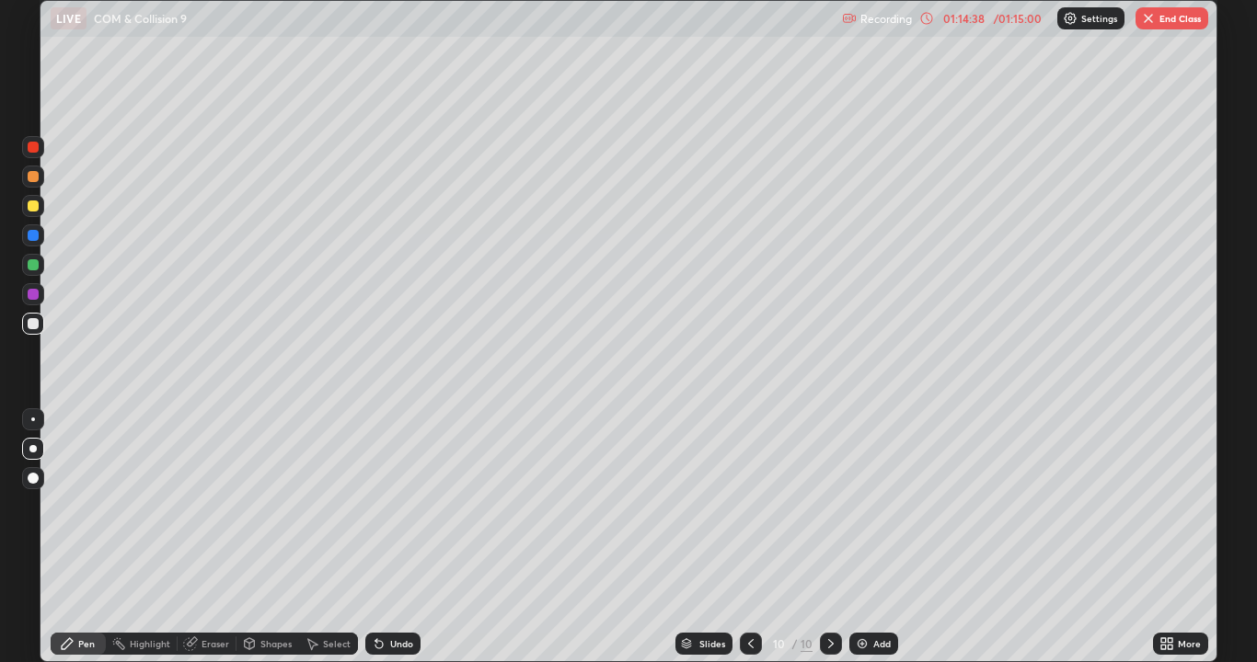
click at [876, 537] on div "Add" at bounding box center [881, 643] width 17 height 9
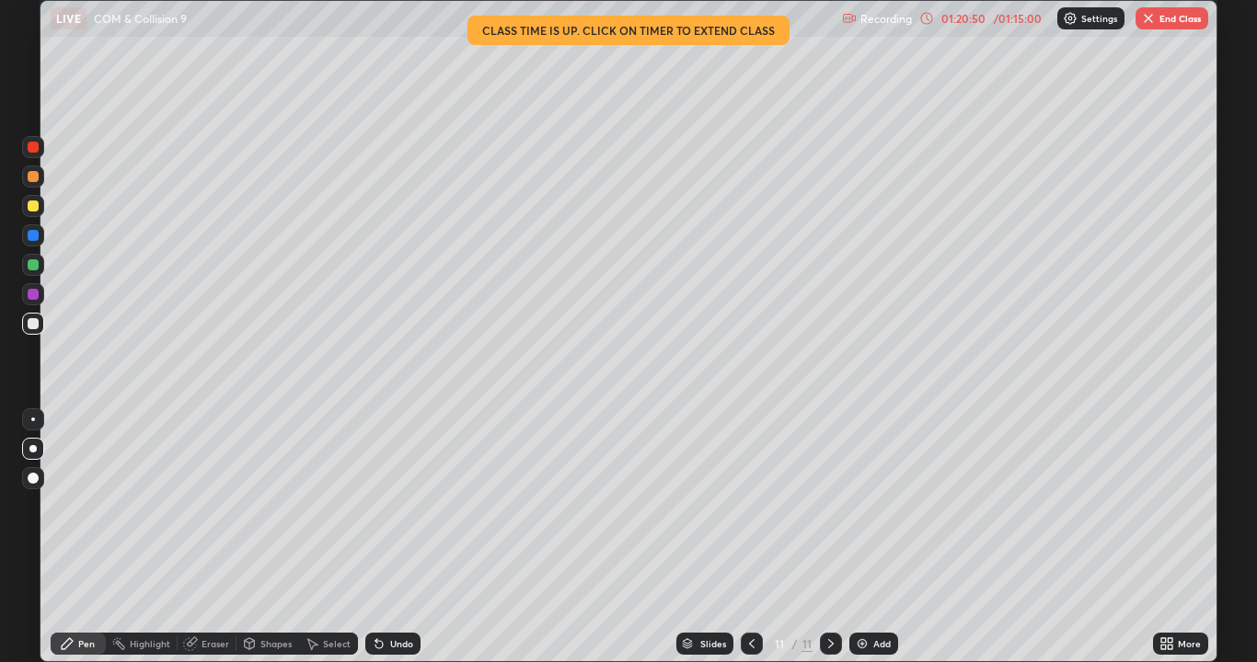
click at [1164, 20] on button "End Class" at bounding box center [1171, 18] width 73 height 22
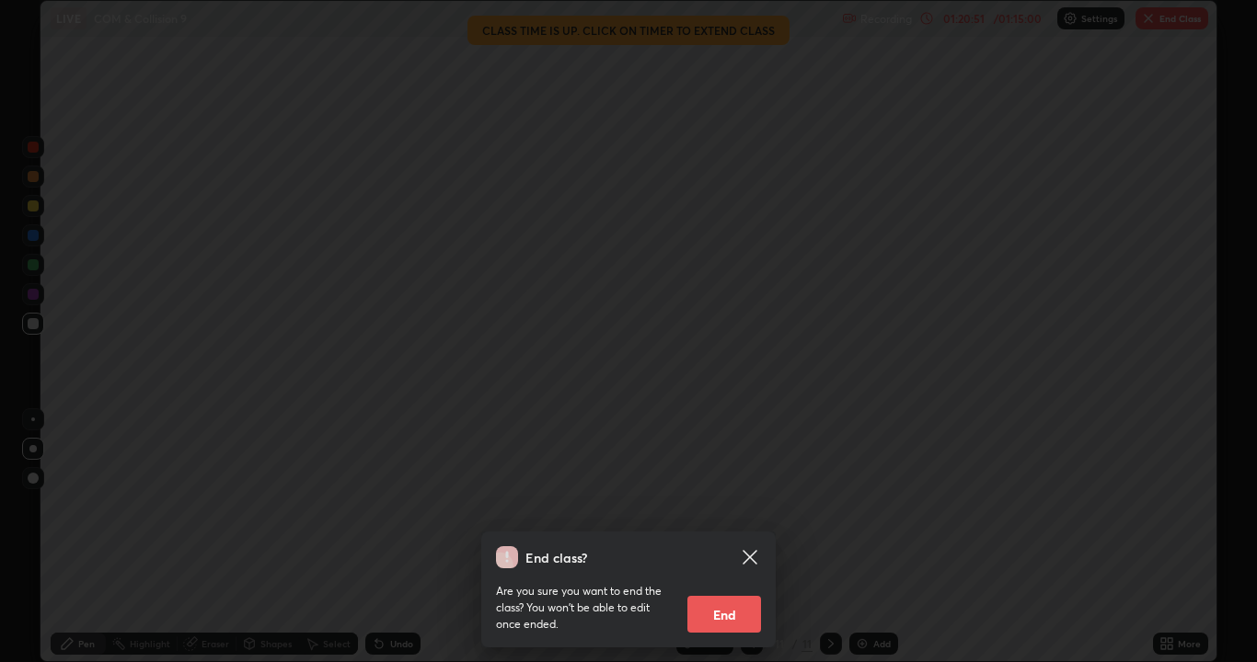
click at [726, 537] on button "End" at bounding box center [724, 614] width 74 height 37
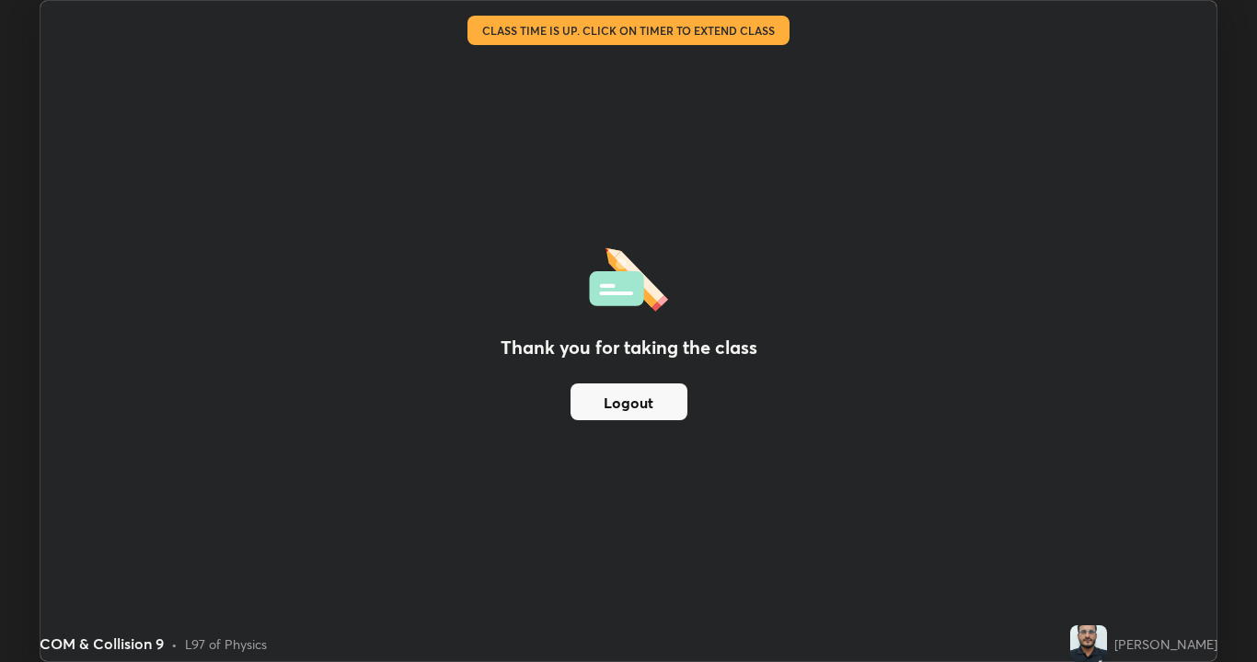
click at [649, 396] on button "Logout" at bounding box center [628, 402] width 117 height 37
click at [633, 400] on button "Logout" at bounding box center [628, 402] width 117 height 37
click at [617, 401] on button "Logout" at bounding box center [628, 402] width 117 height 37
click at [636, 406] on button "Logout" at bounding box center [628, 402] width 117 height 37
click at [639, 402] on button "Logout" at bounding box center [628, 402] width 117 height 37
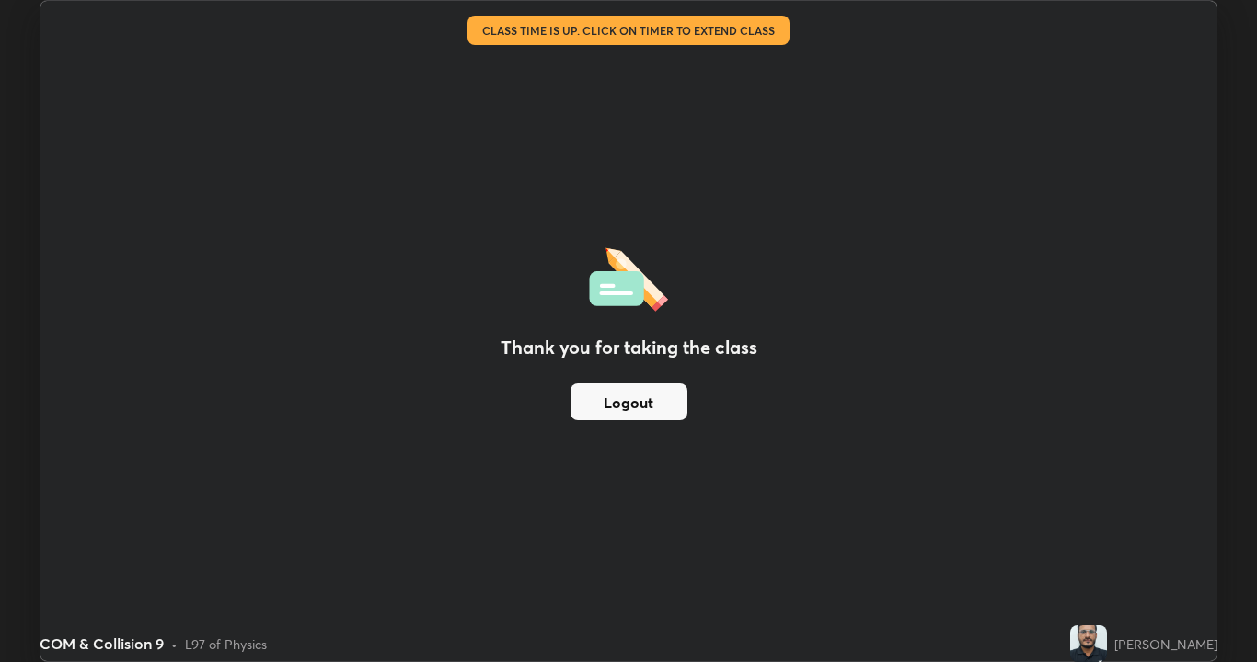
click at [601, 399] on button "Logout" at bounding box center [628, 402] width 117 height 37
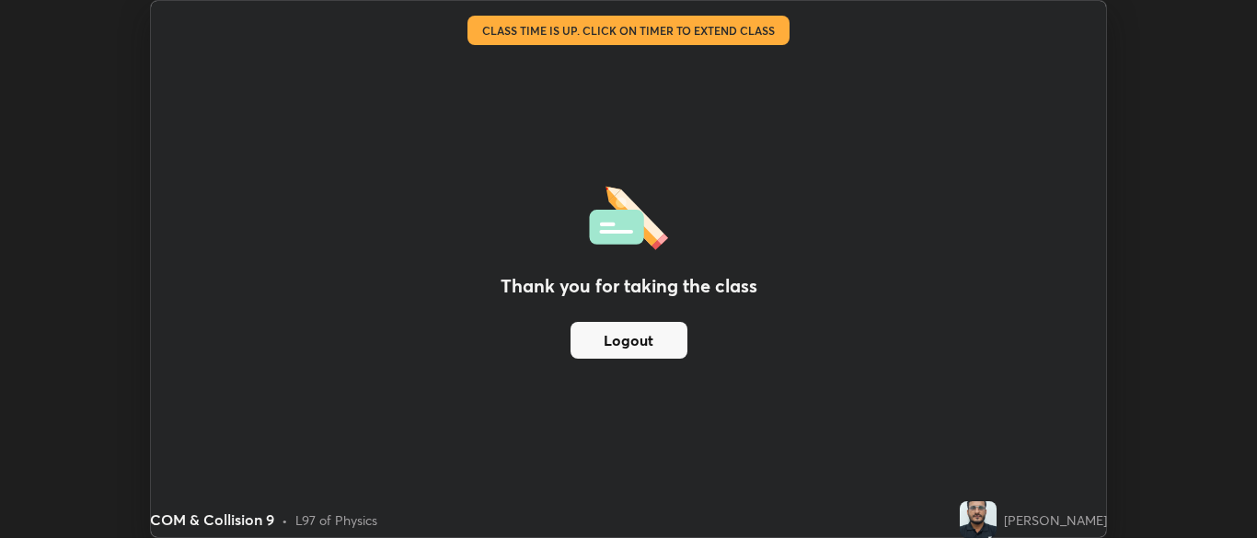
scroll to position [91454, 90736]
